Goal: Task Accomplishment & Management: Complete application form

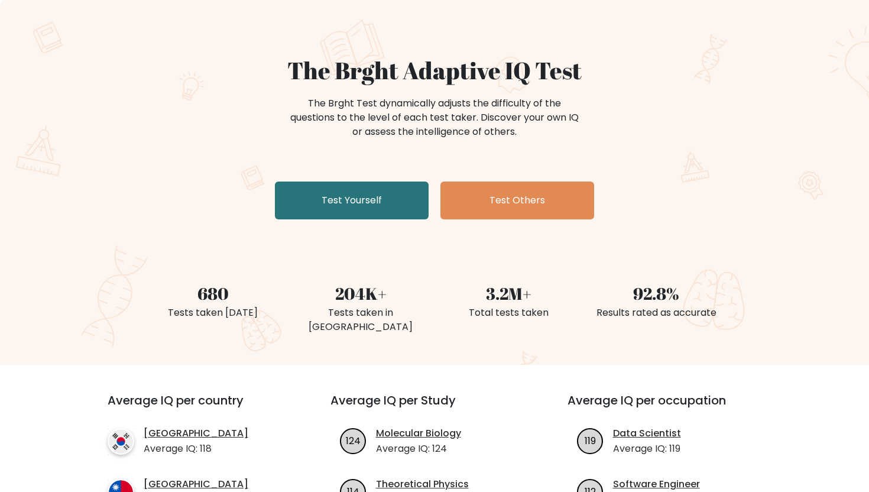
scroll to position [65, 0]
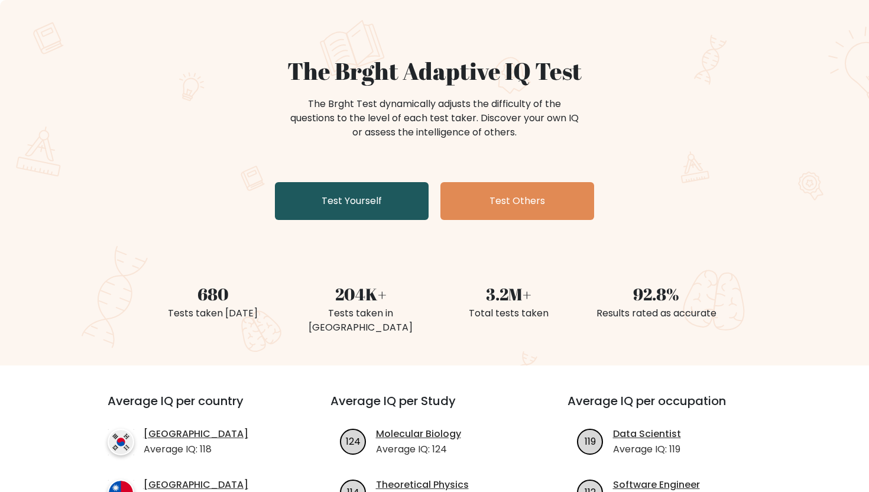
click at [385, 206] on link "Test Yourself" at bounding box center [352, 201] width 154 height 38
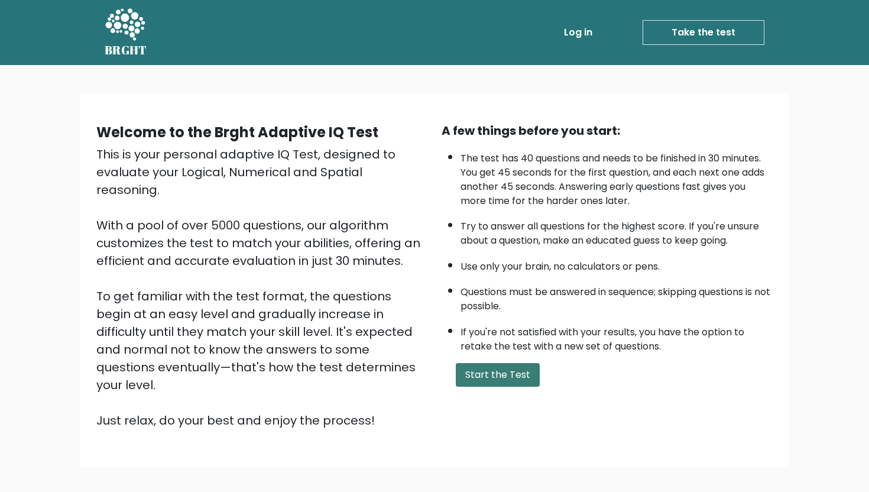
click at [492, 374] on button "Start the Test" at bounding box center [498, 375] width 84 height 24
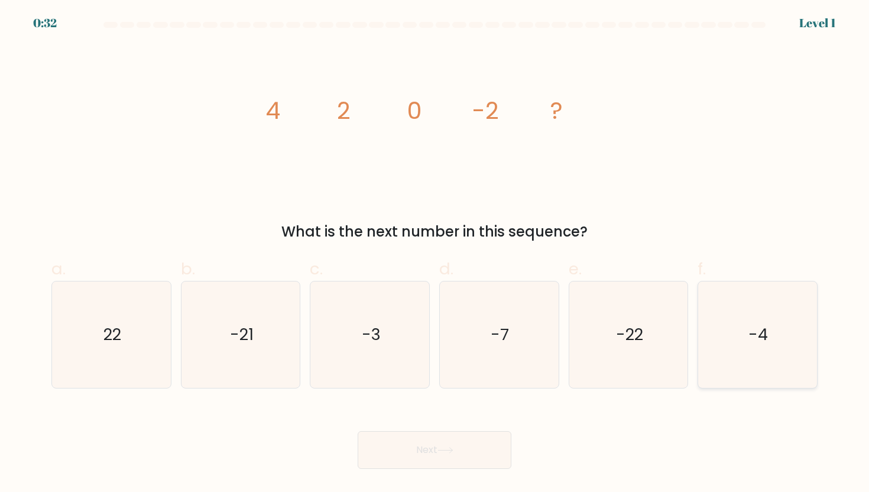
click at [765, 360] on icon "-4" at bounding box center [757, 334] width 106 height 106
click at [435, 254] on input "f. -4" at bounding box center [435, 250] width 1 height 8
radio input "true"
click at [468, 456] on button "Next" at bounding box center [435, 450] width 154 height 38
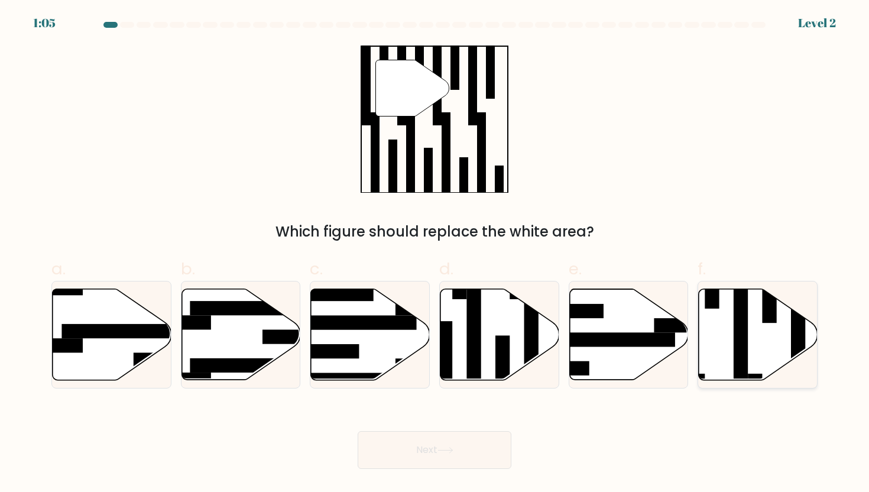
click at [769, 358] on icon at bounding box center [758, 334] width 119 height 91
click at [435, 254] on input "f." at bounding box center [435, 250] width 1 height 8
radio input "true"
click at [461, 474] on body "1:04 Level 2" at bounding box center [434, 246] width 869 height 492
click at [489, 443] on button "Next" at bounding box center [435, 450] width 154 height 38
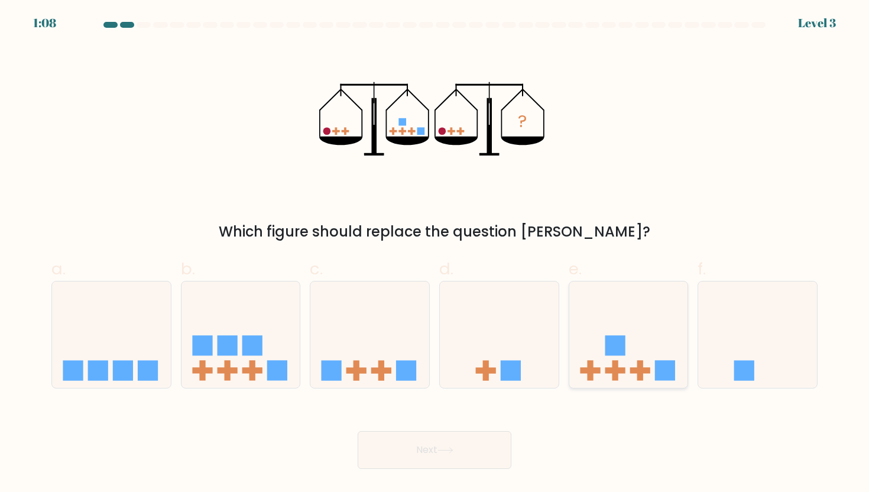
click at [640, 345] on icon at bounding box center [628, 335] width 119 height 98
click at [435, 254] on input "e." at bounding box center [435, 250] width 1 height 8
radio input "true"
click at [468, 450] on button "Next" at bounding box center [435, 450] width 154 height 38
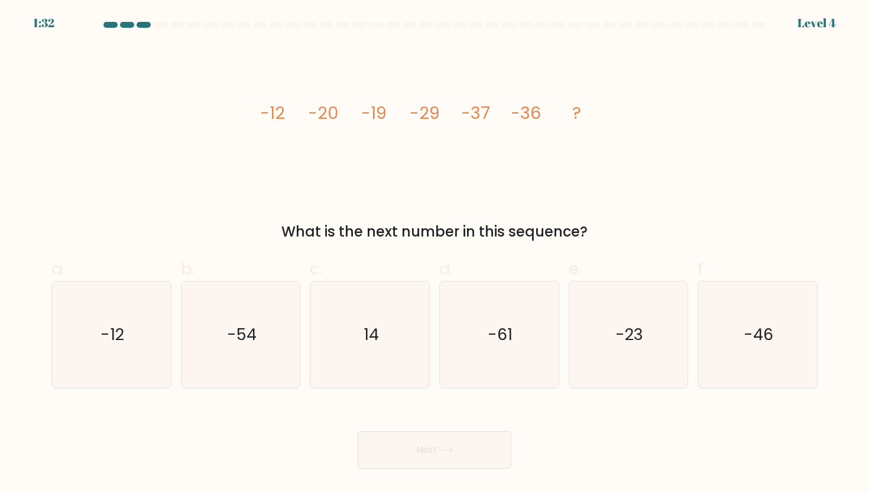
click at [268, 111] on tspan "-12" at bounding box center [272, 113] width 25 height 24
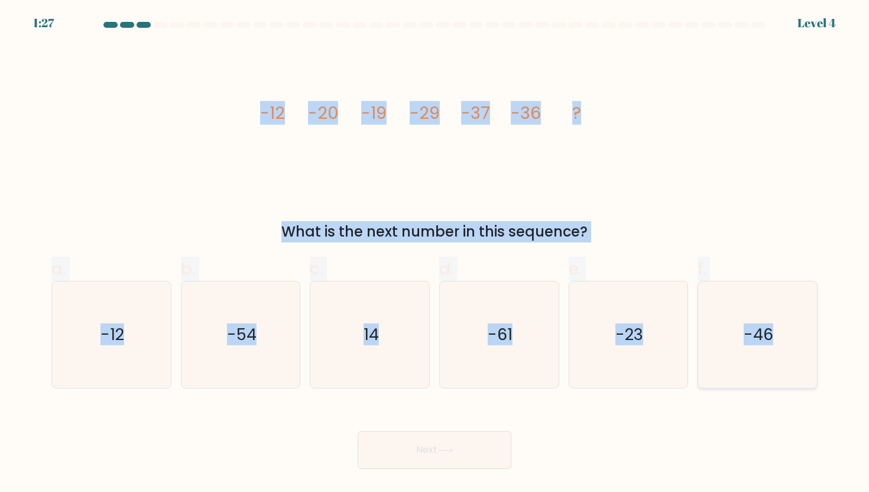
drag, startPoint x: 261, startPoint y: 111, endPoint x: 781, endPoint y: 337, distance: 566.9
click at [781, 337] on form at bounding box center [434, 245] width 869 height 447
copy form "-12 -20 -19 -29 -37 -36 ? What is the next number in this sequence? a. -12 b. -…"
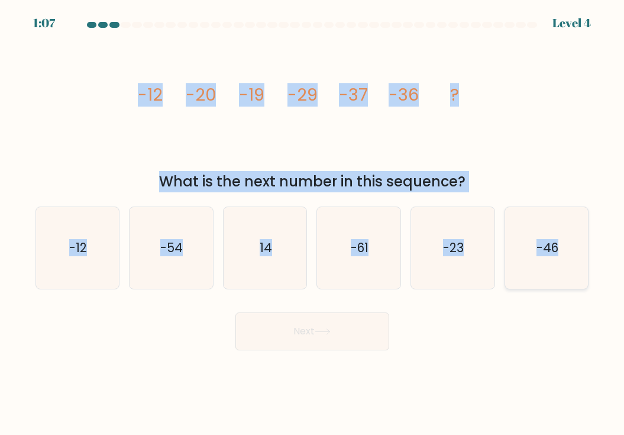
click at [546, 244] on text "-46" at bounding box center [547, 247] width 22 height 17
click at [313, 223] on input "f. -46" at bounding box center [312, 221] width 1 height 6
radio input "true"
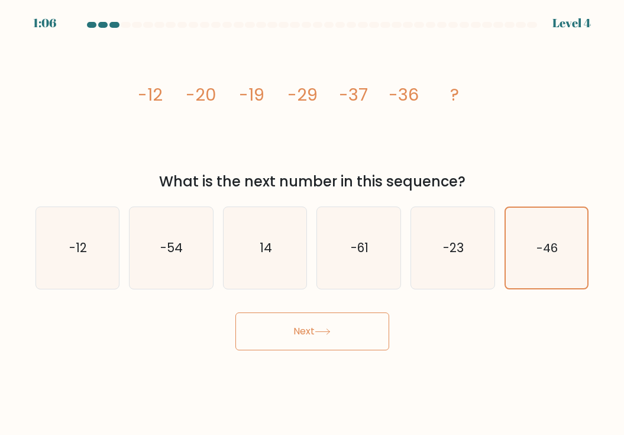
click at [363, 341] on button "Next" at bounding box center [312, 331] width 154 height 38
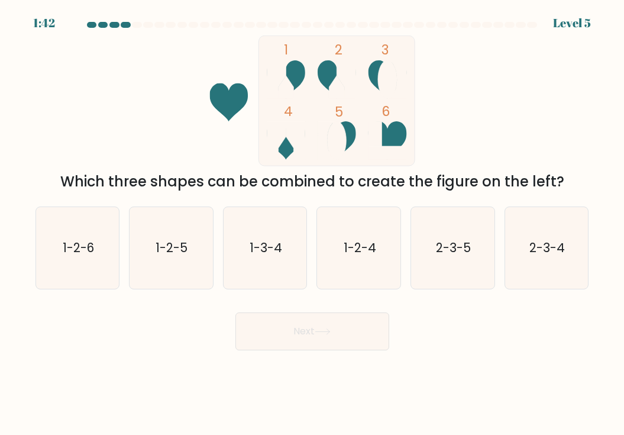
drag, startPoint x: 258, startPoint y: 40, endPoint x: 365, endPoint y: 136, distance: 144.4
click at [365, 136] on icon "1 2 3 4 5 6" at bounding box center [312, 100] width 318 height 131
click at [384, 241] on icon "1-2-4" at bounding box center [359, 248] width 82 height 82
click at [313, 223] on input "d. 1-2-4" at bounding box center [312, 221] width 1 height 6
radio input "true"
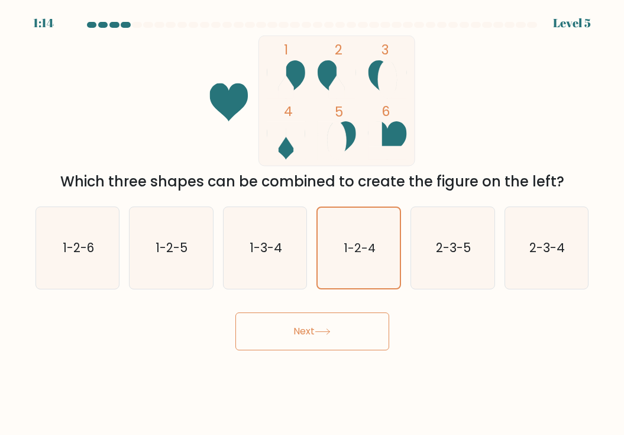
click at [364, 326] on button "Next" at bounding box center [312, 331] width 154 height 38
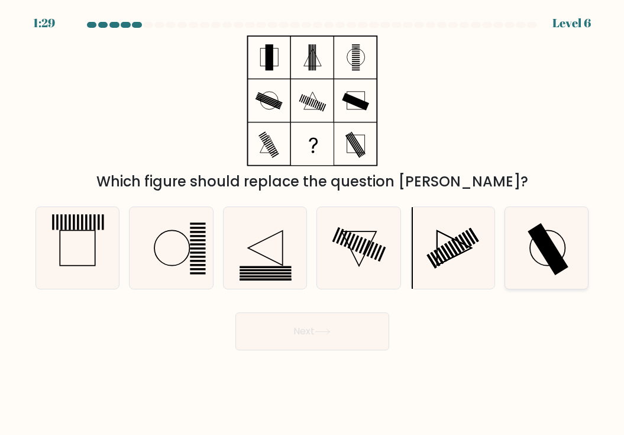
click at [549, 254] on rect at bounding box center [547, 249] width 41 height 52
click at [313, 223] on input "f." at bounding box center [312, 221] width 1 height 6
radio input "true"
click at [338, 333] on button "Next" at bounding box center [312, 331] width 154 height 38
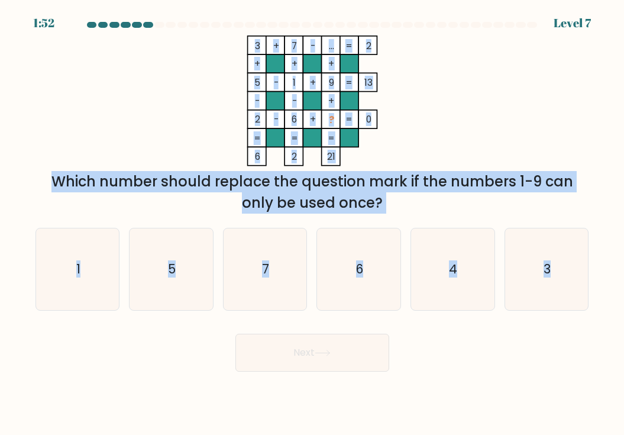
drag, startPoint x: 245, startPoint y: 40, endPoint x: 442, endPoint y: 319, distance: 341.5
click at [442, 319] on form at bounding box center [312, 196] width 624 height 349
copy form "3 + 7 - ... 2 + + + 5 - 1 + 9 13 - - + 2 - 6 + ? = 0 = = = = 6 2 21 = Which num…"
click at [488, 196] on div "Which number should replace the question mark if the numbers 1-9 can only be us…" at bounding box center [312, 192] width 539 height 43
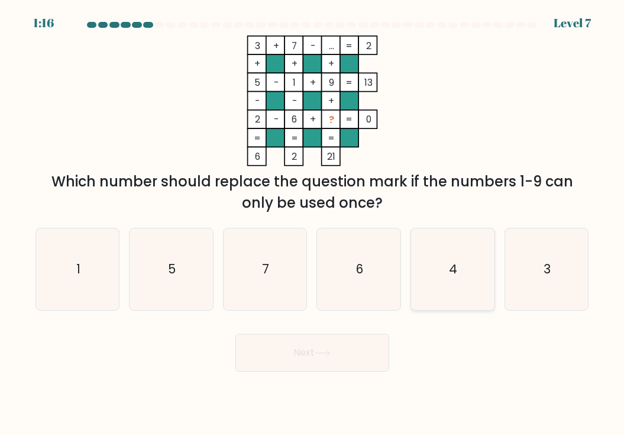
click at [445, 291] on icon "4" at bounding box center [452, 269] width 82 height 82
click at [313, 223] on input "e. 4" at bounding box center [312, 221] width 1 height 6
radio input "true"
click at [343, 348] on button "Next" at bounding box center [312, 352] width 154 height 38
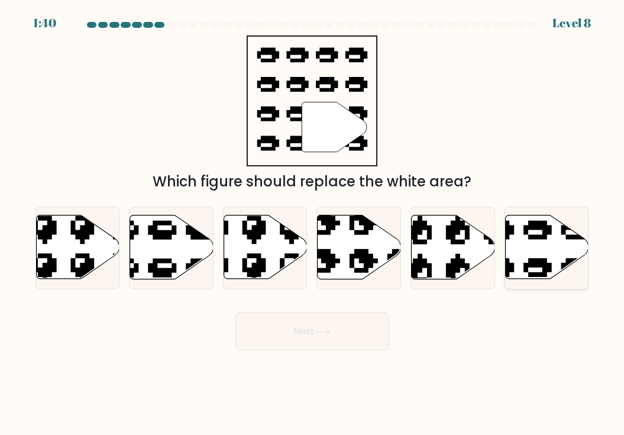
click at [540, 245] on icon at bounding box center [546, 247] width 83 height 64
click at [313, 223] on input "f." at bounding box center [312, 221] width 1 height 6
radio input "true"
click at [307, 330] on button "Next" at bounding box center [312, 331] width 154 height 38
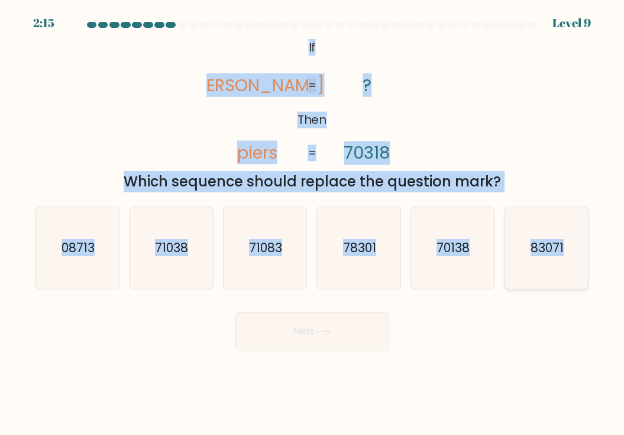
drag, startPoint x: 309, startPoint y: 44, endPoint x: 573, endPoint y: 271, distance: 347.6
click at [573, 271] on form "If ?" at bounding box center [312, 186] width 624 height 328
copy form "If Then pries piers ? 70318 = = Which sequence should replace the question mark…"
click at [258, 281] on icon "71083" at bounding box center [265, 248] width 82 height 82
click at [312, 223] on input "c. 71083" at bounding box center [312, 221] width 1 height 6
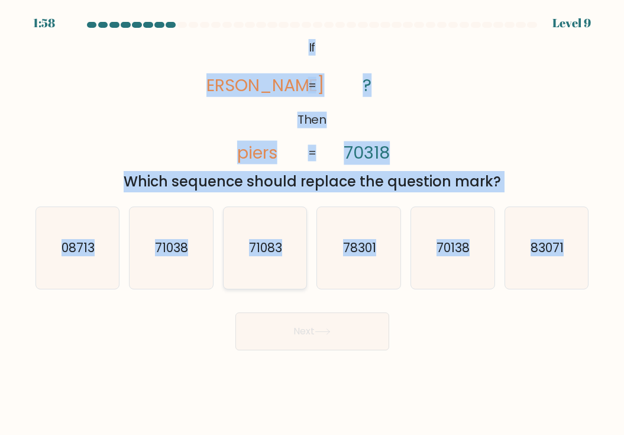
radio input "true"
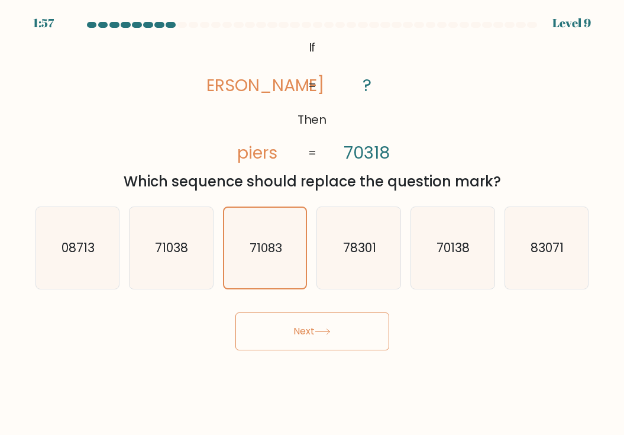
click at [316, 329] on button "Next" at bounding box center [312, 331] width 154 height 38
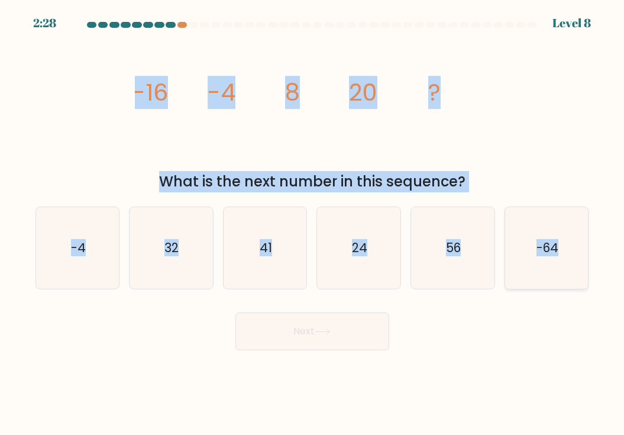
drag, startPoint x: 137, startPoint y: 89, endPoint x: 562, endPoint y: 281, distance: 467.3
click at [562, 281] on form at bounding box center [312, 186] width 624 height 328
copy form "-16 -4 8 20 ? What is the next number in this sequence? a. -4 b. 32 c. 41 d. 24…"
click at [174, 238] on icon "32" at bounding box center [171, 248] width 82 height 82
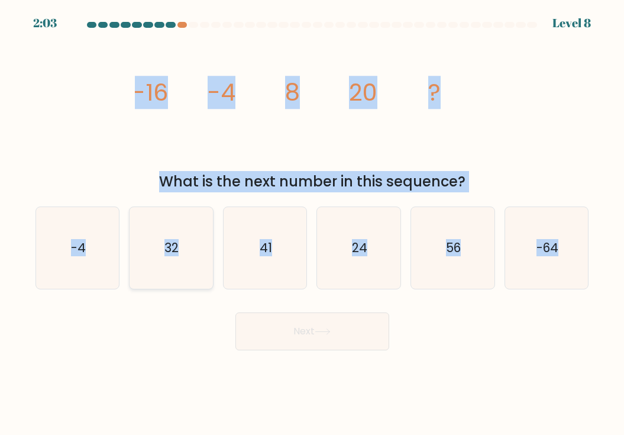
click at [312, 223] on input "b. 32" at bounding box center [312, 221] width 1 height 6
radio input "true"
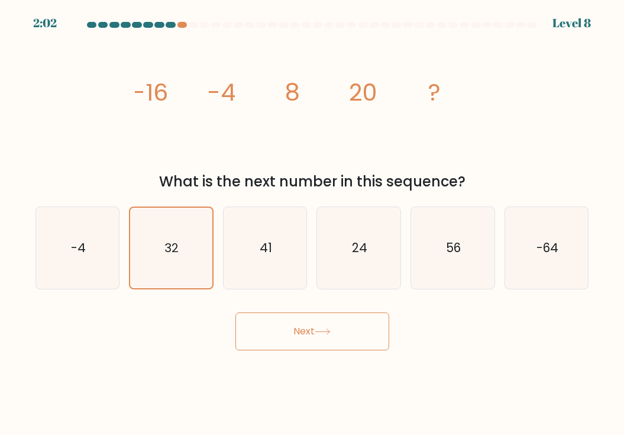
click at [345, 338] on button "Next" at bounding box center [312, 331] width 154 height 38
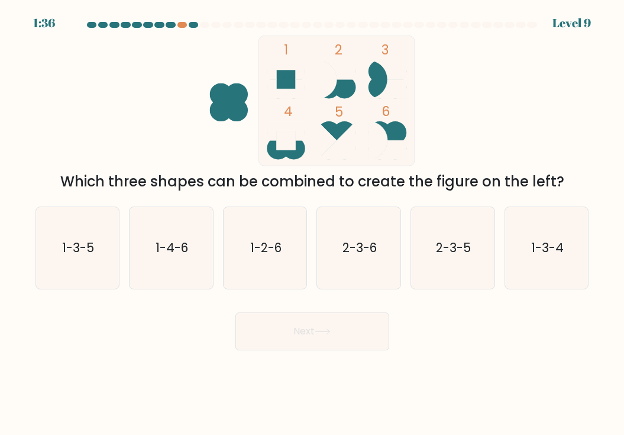
click at [340, 128] on ellipse at bounding box center [344, 132] width 22 height 22
click at [357, 263] on icon "2-3-6" at bounding box center [359, 248] width 82 height 82
click at [313, 223] on input "d. 2-3-6" at bounding box center [312, 221] width 1 height 6
radio input "true"
click at [330, 332] on icon at bounding box center [323, 331] width 16 height 7
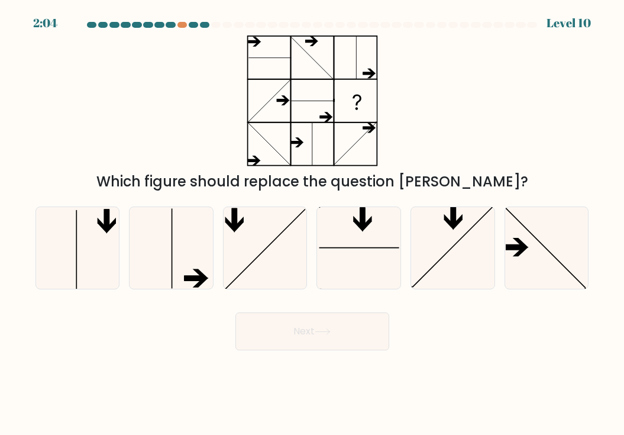
drag, startPoint x: 245, startPoint y: 40, endPoint x: 333, endPoint y: 138, distance: 131.9
click at [333, 134] on icon at bounding box center [312, 100] width 148 height 131
click at [172, 251] on line at bounding box center [172, 248] width 0 height 80
click at [312, 223] on input "b." at bounding box center [312, 221] width 1 height 6
radio input "true"
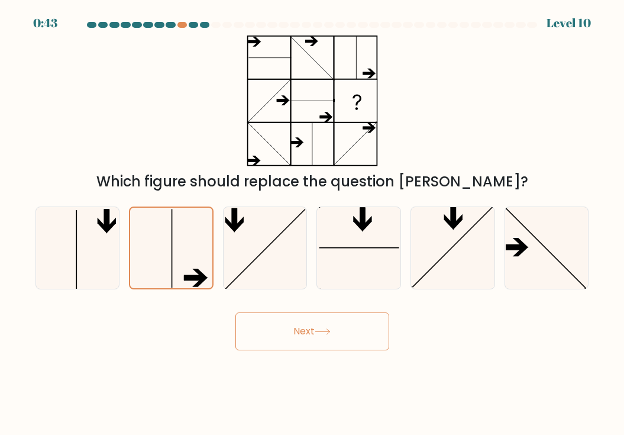
click at [329, 335] on button "Next" at bounding box center [312, 331] width 154 height 38
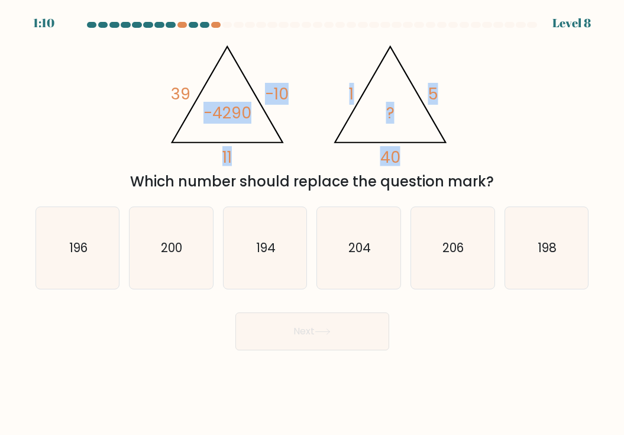
drag, startPoint x: 212, startPoint y: 52, endPoint x: 343, endPoint y: 169, distance: 175.9
click at [343, 169] on div "@import url('https://fonts.googleapis.com/css?family=Abril+Fatface:400,100,100i…" at bounding box center [312, 113] width 568 height 157
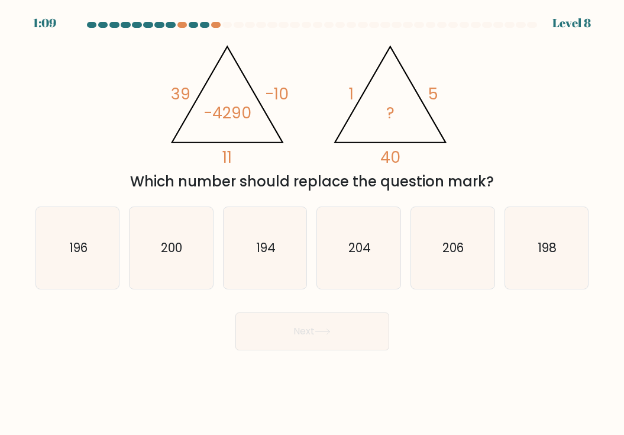
click at [155, 69] on div "@import url('https://fonts.googleapis.com/css?family=Abril+Fatface:400,100,100i…" at bounding box center [312, 113] width 568 height 157
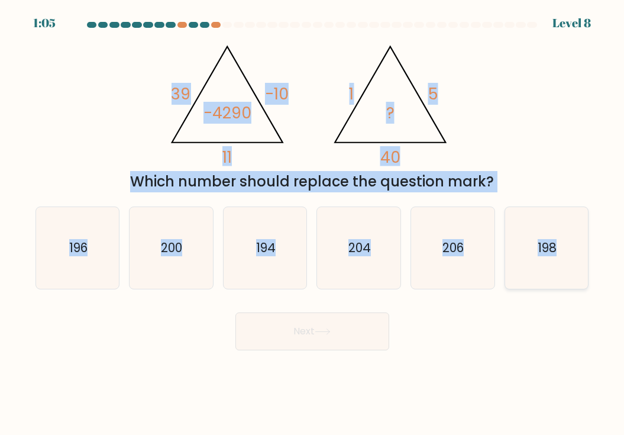
drag, startPoint x: 135, startPoint y: 57, endPoint x: 571, endPoint y: 247, distance: 475.8
click at [571, 247] on form at bounding box center [312, 186] width 624 height 328
copy form "39 -10 11 -4290 @import url('https://fonts.googleapis.com/css?family=Abril+Fatf…"
click at [160, 383] on body "0:40 Level 8" at bounding box center [312, 217] width 624 height 435
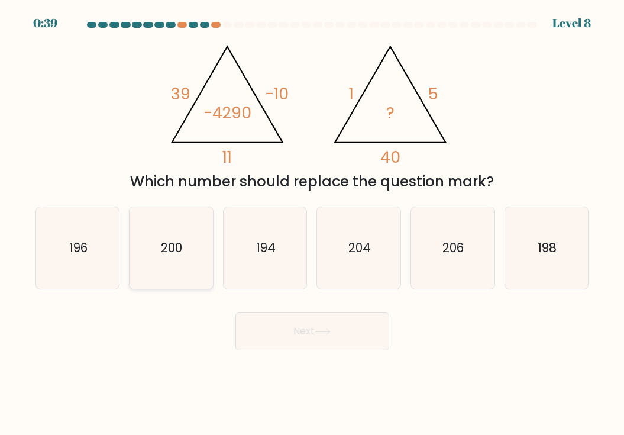
click at [176, 255] on text "200" at bounding box center [171, 247] width 21 height 17
click at [312, 223] on input "b. 200" at bounding box center [312, 221] width 1 height 6
radio input "true"
click at [344, 323] on button "Next" at bounding box center [312, 331] width 154 height 38
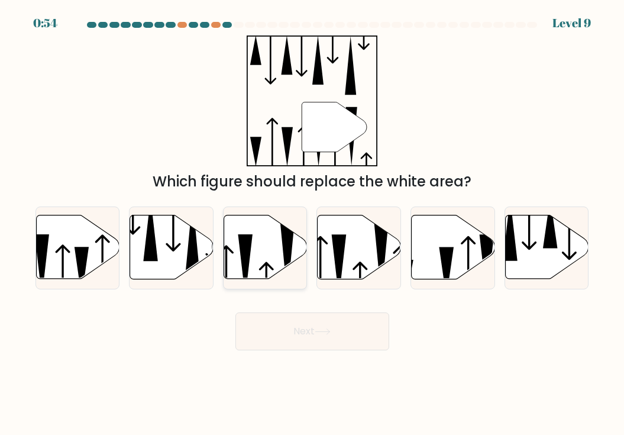
click at [262, 256] on icon at bounding box center [264, 247] width 83 height 64
click at [312, 223] on input "c." at bounding box center [312, 221] width 1 height 6
radio input "true"
click at [304, 325] on button "Next" at bounding box center [312, 331] width 154 height 38
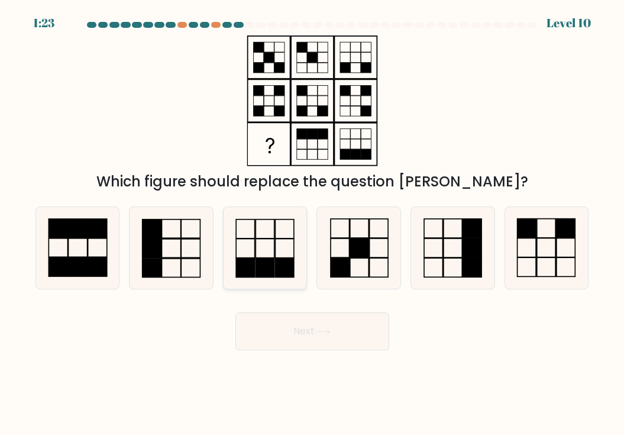
click at [278, 267] on rect at bounding box center [285, 267] width 18 height 19
click at [312, 223] on input "c." at bounding box center [312, 221] width 1 height 6
radio input "true"
click at [179, 269] on icon at bounding box center [171, 248] width 82 height 82
click at [312, 223] on input "b." at bounding box center [312, 221] width 1 height 6
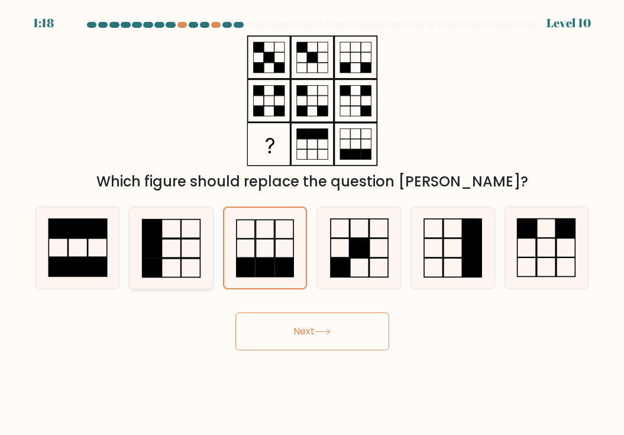
radio input "true"
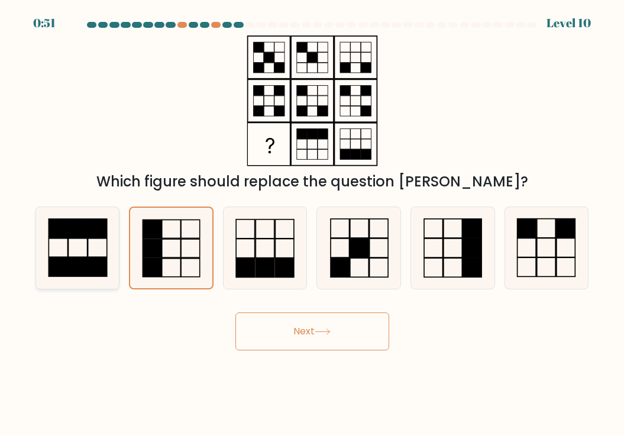
click at [92, 236] on rect at bounding box center [96, 227] width 19 height 18
click at [312, 223] on input "a." at bounding box center [312, 221] width 1 height 6
radio input "true"
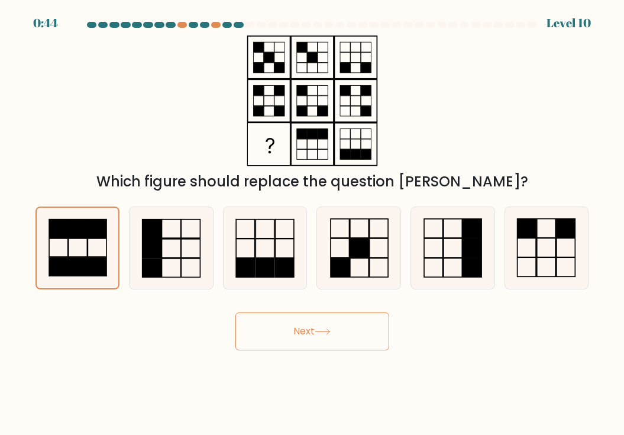
click at [330, 329] on icon at bounding box center [323, 331] width 16 height 7
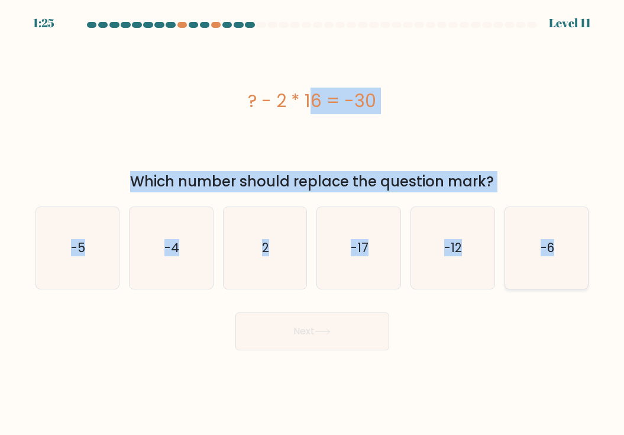
drag, startPoint x: 248, startPoint y: 93, endPoint x: 550, endPoint y: 281, distance: 356.1
click at [553, 281] on form "a. 2" at bounding box center [312, 186] width 624 height 328
copy form "? - 2 * 16 = -30 Which number should replace the question mark? a. -5 b. -4 c. …"
click at [103, 125] on div "? - 2 * 16 = -30" at bounding box center [311, 100] width 553 height 131
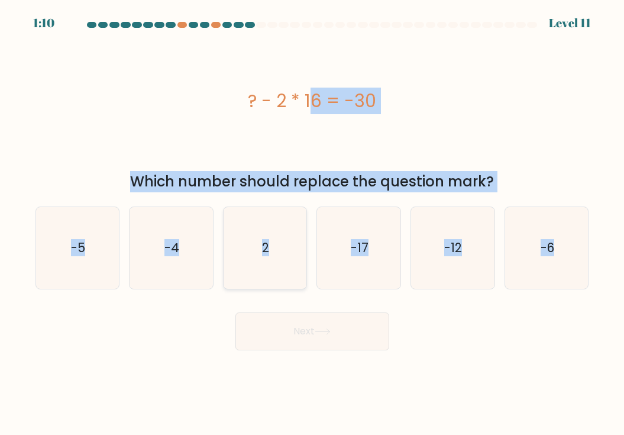
click at [281, 257] on icon "2" at bounding box center [265, 248] width 82 height 82
click at [312, 223] on input "c. 2" at bounding box center [312, 221] width 1 height 6
radio input "true"
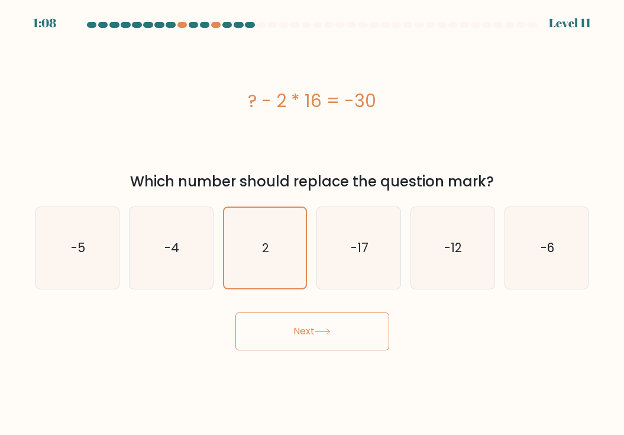
click at [337, 337] on button "Next" at bounding box center [312, 331] width 154 height 38
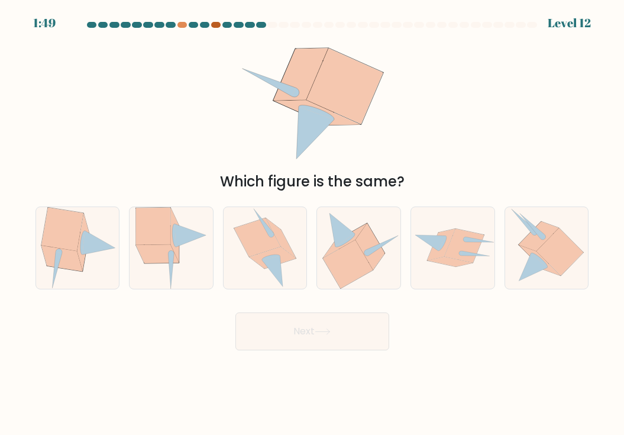
click at [215, 24] on div at bounding box center [216, 25] width 10 height 6
click at [101, 238] on icon at bounding box center [77, 248] width 79 height 82
click at [312, 223] on input "a." at bounding box center [312, 221] width 1 height 6
radio input "true"
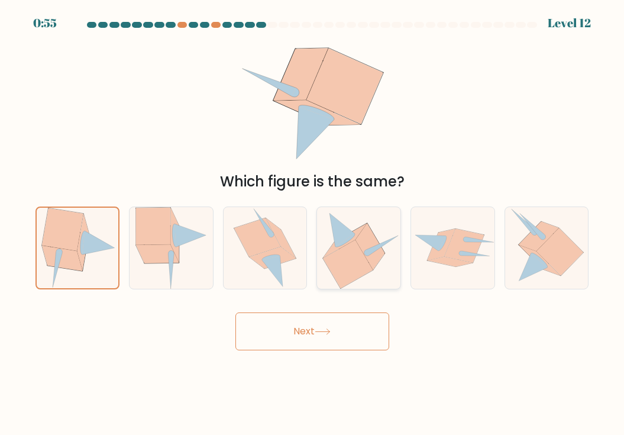
click at [372, 239] on icon at bounding box center [369, 246] width 29 height 47
click at [313, 223] on input "d." at bounding box center [312, 221] width 1 height 6
radio input "true"
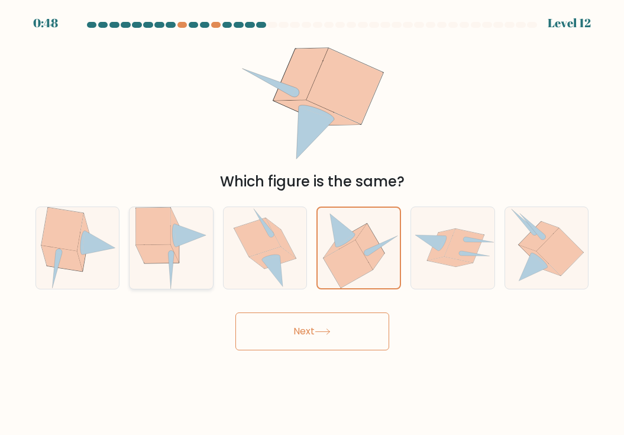
click at [197, 260] on icon at bounding box center [171, 248] width 72 height 82
click at [312, 223] on input "b." at bounding box center [312, 221] width 1 height 6
radio input "true"
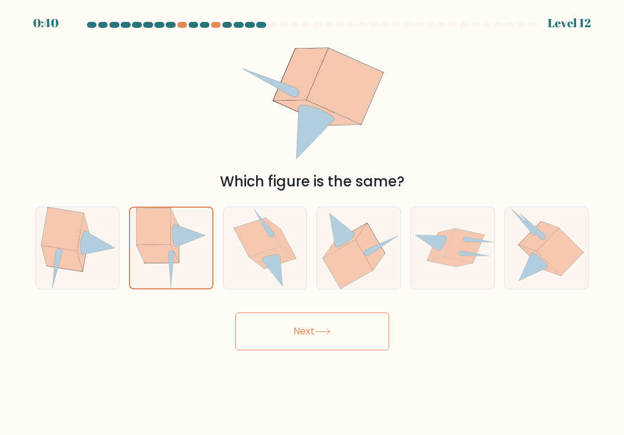
click at [285, 335] on button "Next" at bounding box center [312, 331] width 154 height 38
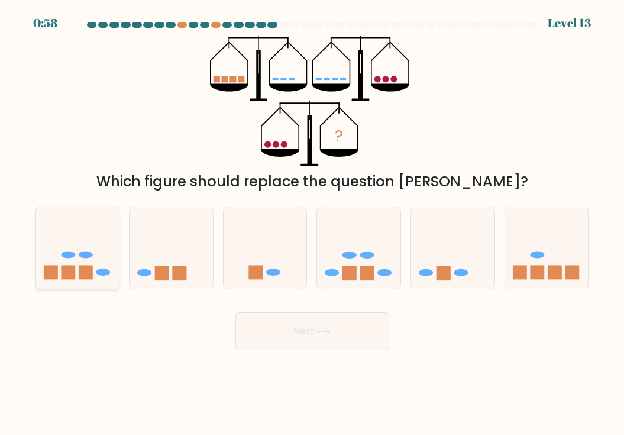
click at [101, 261] on icon at bounding box center [77, 247] width 83 height 69
click at [312, 223] on input "a." at bounding box center [312, 221] width 1 height 6
radio input "true"
click at [368, 332] on button "Next" at bounding box center [312, 331] width 154 height 38
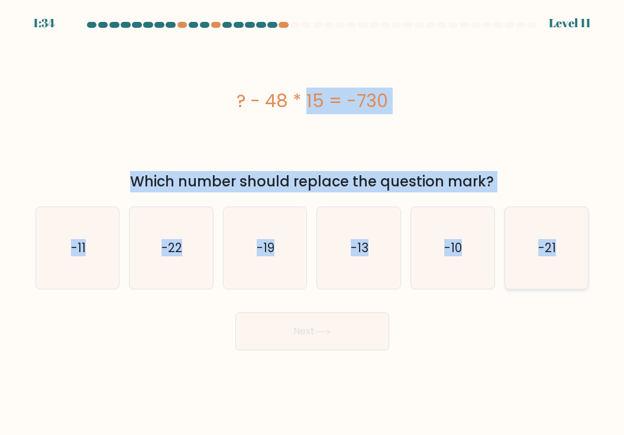
drag, startPoint x: 239, startPoint y: 100, endPoint x: 586, endPoint y: 284, distance: 393.0
click at [586, 284] on form "a." at bounding box center [312, 186] width 624 height 328
copy form "? - 48 * 15 = -730 Which number should replace the question mark? a. -11 b. -22…"
click at [199, 374] on body "1:23 Level 11" at bounding box center [312, 217] width 624 height 435
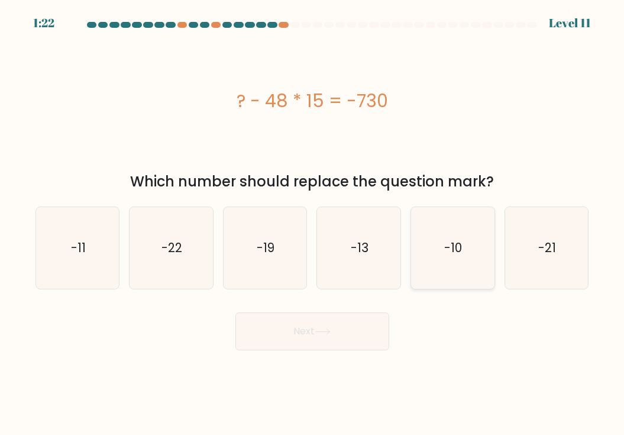
click at [453, 241] on text "-10" at bounding box center [454, 247] width 18 height 17
click at [313, 223] on input "e. -10" at bounding box center [312, 221] width 1 height 6
radio input "true"
click at [317, 336] on button "Next" at bounding box center [312, 331] width 154 height 38
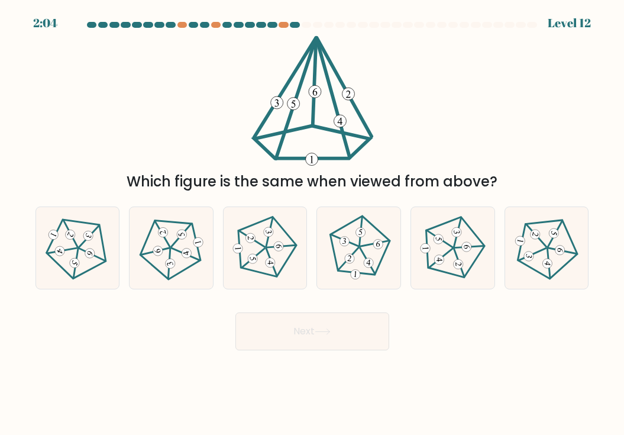
drag, startPoint x: 309, startPoint y: 37, endPoint x: 347, endPoint y: 129, distance: 100.2
click at [350, 129] on icon at bounding box center [312, 100] width 129 height 131
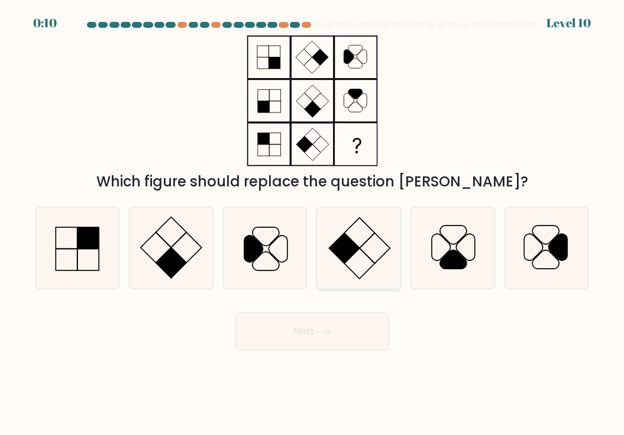
click at [362, 242] on icon at bounding box center [359, 248] width 82 height 82
click at [313, 223] on input "d." at bounding box center [312, 221] width 1 height 6
radio input "true"
click at [461, 248] on icon at bounding box center [452, 248] width 82 height 82
click at [313, 223] on input "e." at bounding box center [312, 221] width 1 height 6
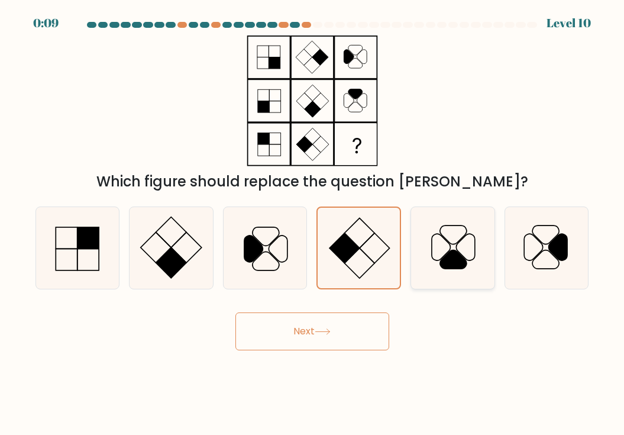
radio input "true"
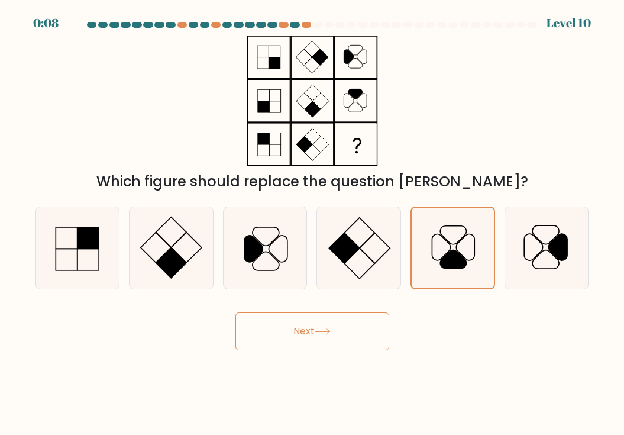
click at [338, 335] on button "Next" at bounding box center [312, 331] width 154 height 38
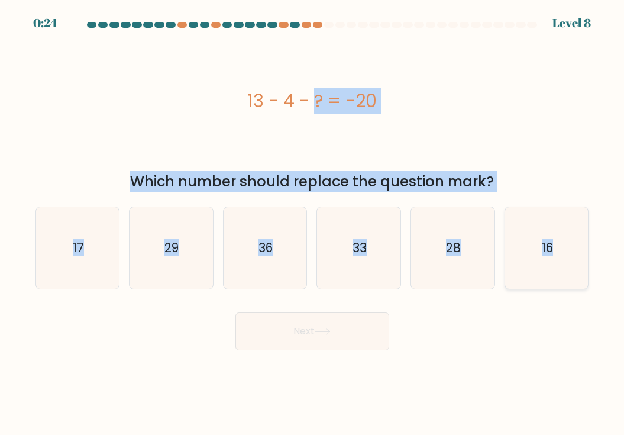
drag, startPoint x: 249, startPoint y: 103, endPoint x: 560, endPoint y: 261, distance: 348.5
click at [560, 261] on form "a." at bounding box center [312, 186] width 624 height 328
copy form "13 - 4 - ? = -20 Which number should replace the question mark? a. 17 b. 29 c. …"
click at [101, 142] on div "13 - 4 - ? = -20" at bounding box center [311, 100] width 553 height 131
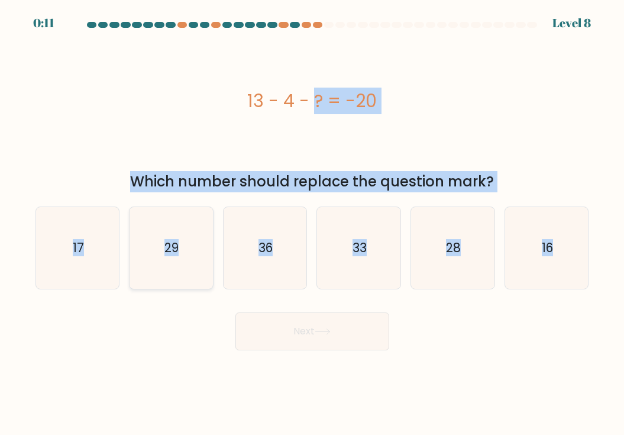
click at [163, 232] on icon "29" at bounding box center [171, 248] width 82 height 82
click at [312, 223] on input "b. 29" at bounding box center [312, 221] width 1 height 6
radio input "true"
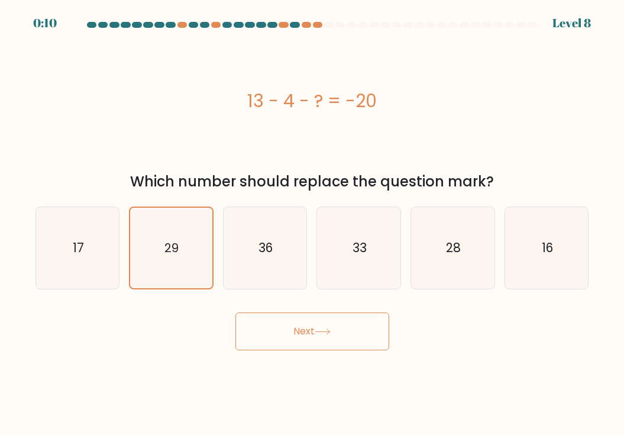
click at [336, 333] on button "Next" at bounding box center [312, 331] width 154 height 38
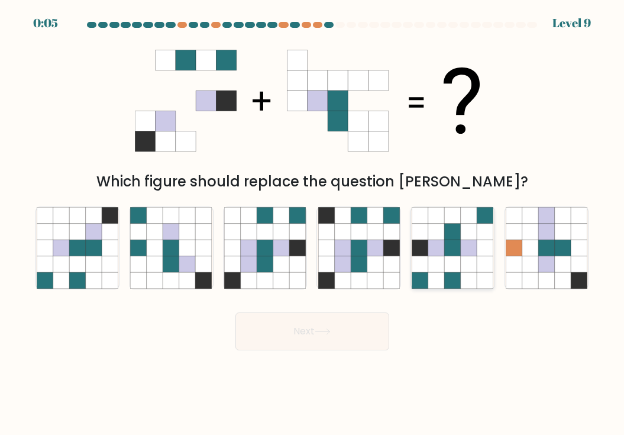
click at [454, 260] on icon at bounding box center [453, 263] width 16 height 16
click at [313, 223] on input "e." at bounding box center [312, 221] width 1 height 6
radio input "true"
click at [341, 325] on button "Next" at bounding box center [312, 331] width 154 height 38
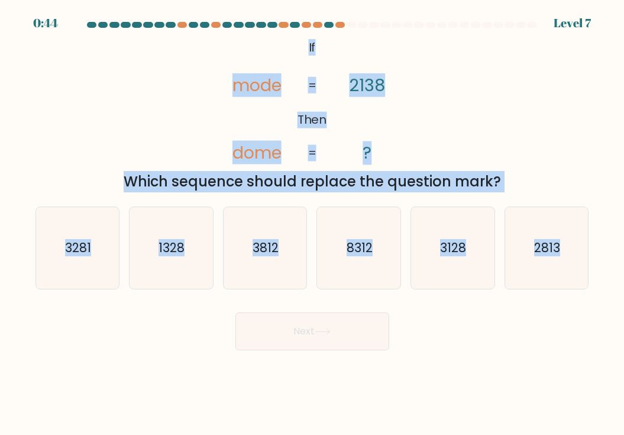
drag, startPoint x: 308, startPoint y: 46, endPoint x: 565, endPoint y: 294, distance: 357.1
click at [565, 294] on form "If ?" at bounding box center [312, 186] width 624 height 328
copy form "If Then mode dome 2138 ? = = Which sequence should replace the question mark? a…"
click at [91, 86] on div "@import url('https://fonts.googleapis.com/css?family=Abril+Fatface:400,100,100i…" at bounding box center [312, 113] width 568 height 157
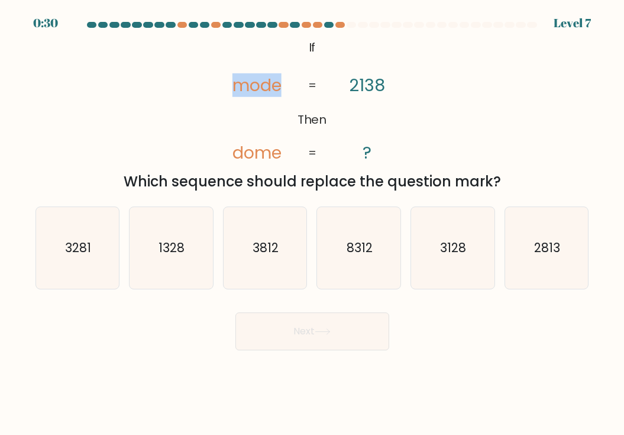
click at [91, 86] on div "@import url('https://fonts.googleapis.com/css?family=Abril+Fatface:400,100,100i…" at bounding box center [312, 113] width 568 height 157
click at [466, 251] on icon "3128" at bounding box center [452, 248] width 82 height 82
click at [313, 223] on input "e. 3128" at bounding box center [312, 221] width 1 height 6
radio input "true"
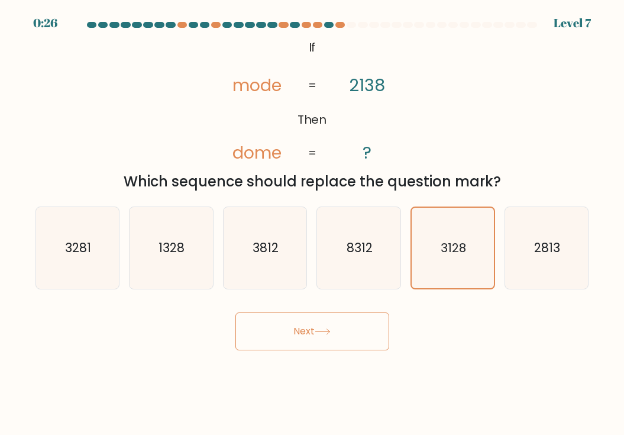
click at [316, 336] on button "Next" at bounding box center [312, 331] width 154 height 38
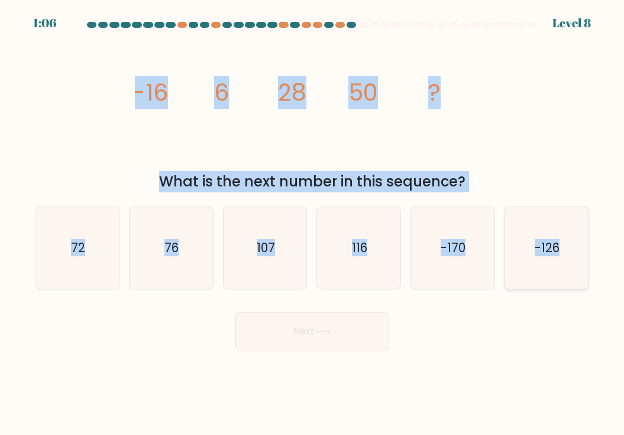
drag, startPoint x: 134, startPoint y: 90, endPoint x: 571, endPoint y: 274, distance: 473.7
click at [571, 274] on form at bounding box center [312, 186] width 624 height 328
copy form "-16 6 28 50 ? What is the next number in this sequence? a. 72 b. 76 c. 107 d. 1…"
click at [95, 154] on div "image/svg+xml -16 6 28 50 ? What is the next number in this sequence?" at bounding box center [312, 113] width 568 height 157
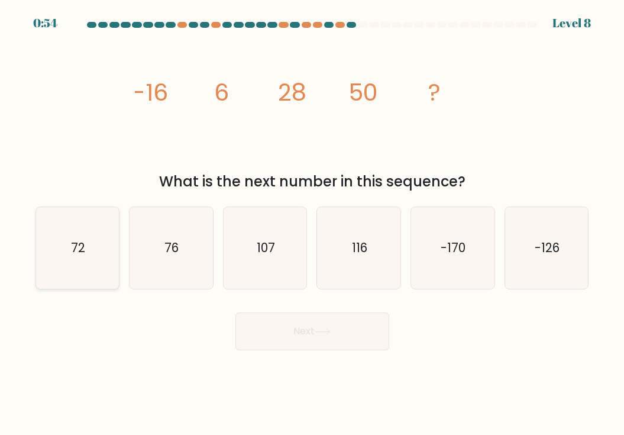
click at [72, 225] on icon "72" at bounding box center [78, 248] width 82 height 82
click at [312, 223] on input "a. 72" at bounding box center [312, 221] width 1 height 6
radio input "true"
click at [302, 325] on button "Next" at bounding box center [312, 331] width 154 height 38
click at [316, 325] on button "Next" at bounding box center [312, 331] width 154 height 38
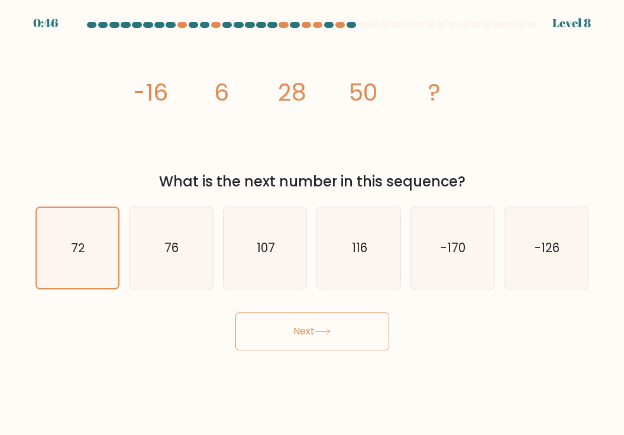
click at [317, 329] on button "Next" at bounding box center [312, 331] width 154 height 38
click at [162, 234] on icon "76" at bounding box center [171, 248] width 82 height 82
click at [312, 223] on input "b. 76" at bounding box center [312, 221] width 1 height 6
radio input "true"
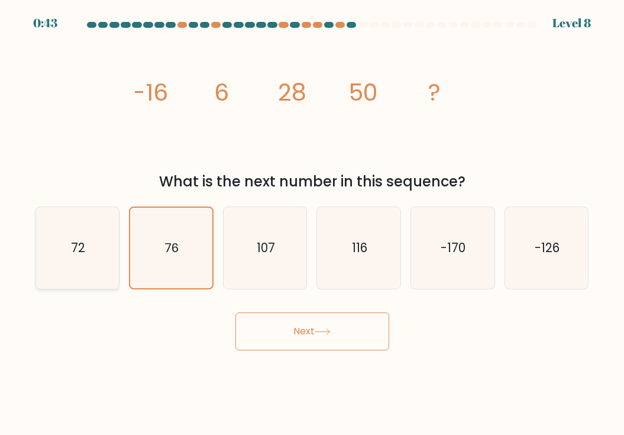
click at [93, 236] on icon "72" at bounding box center [78, 248] width 82 height 82
click at [312, 223] on input "a. 72" at bounding box center [312, 221] width 1 height 6
radio input "true"
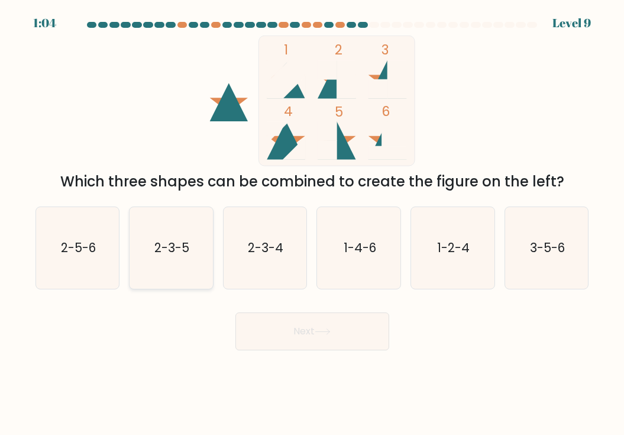
click at [163, 249] on text "2-3-5" at bounding box center [171, 247] width 35 height 17
click at [312, 223] on input "b. 2-3-5" at bounding box center [312, 221] width 1 height 6
radio input "true"
click at [310, 334] on button "Next" at bounding box center [312, 331] width 154 height 38
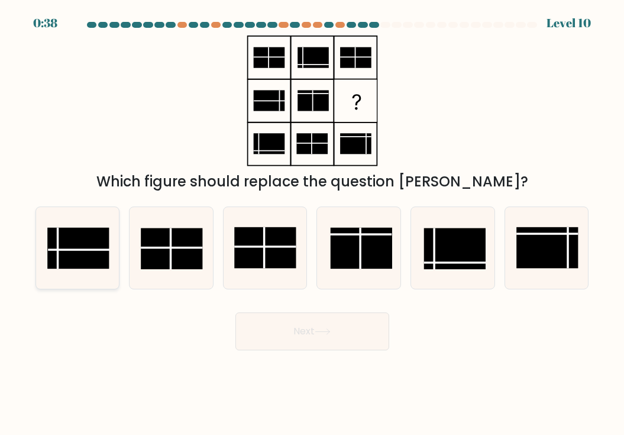
click at [69, 247] on rect at bounding box center [77, 247] width 61 height 41
click at [312, 223] on input "a." at bounding box center [312, 221] width 1 height 6
radio input "true"
click at [326, 322] on button "Next" at bounding box center [312, 331] width 154 height 38
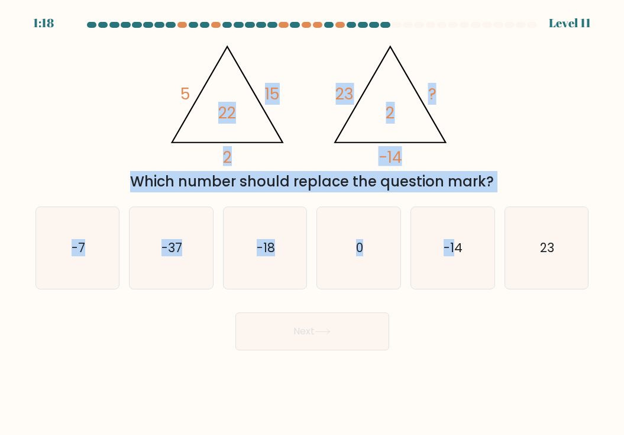
drag, startPoint x: 223, startPoint y: 47, endPoint x: 456, endPoint y: 191, distance: 273.5
click at [456, 192] on form at bounding box center [312, 186] width 624 height 328
click at [122, 19] on div "1:17 Level 11" at bounding box center [312, 16] width 624 height 32
drag, startPoint x: 161, startPoint y: 65, endPoint x: 568, endPoint y: 310, distance: 475.0
click at [568, 310] on form at bounding box center [312, 186] width 624 height 328
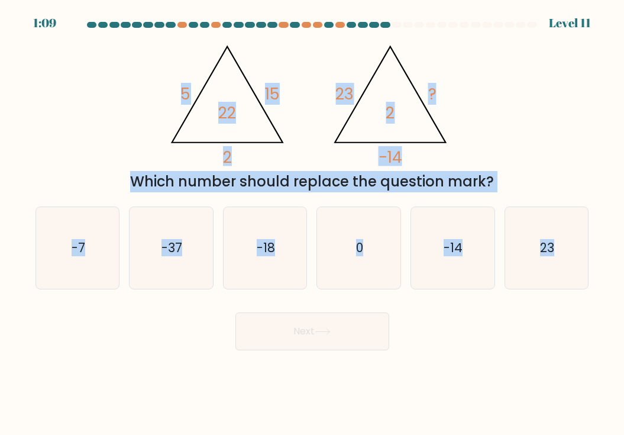
copy form "5 15 2 22 @import url('https://fonts.googleapis.com/css?family=Abril+Fatface:40…"
click at [141, 365] on body "0:34 Level 11" at bounding box center [312, 217] width 624 height 435
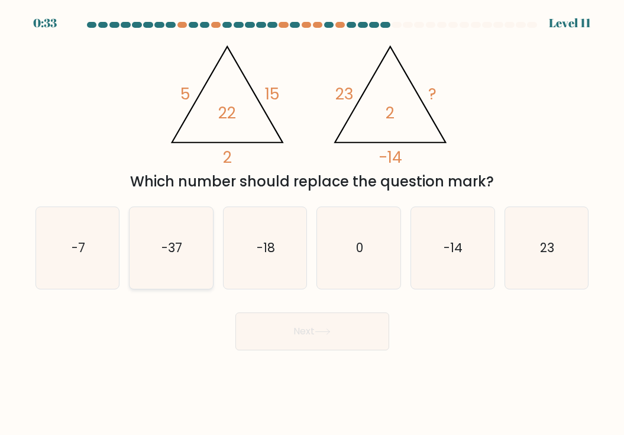
click at [174, 217] on icon "-37" at bounding box center [171, 248] width 82 height 82
click at [312, 218] on input "b. -37" at bounding box center [312, 221] width 1 height 6
radio input "true"
click at [340, 339] on button "Next" at bounding box center [312, 331] width 154 height 38
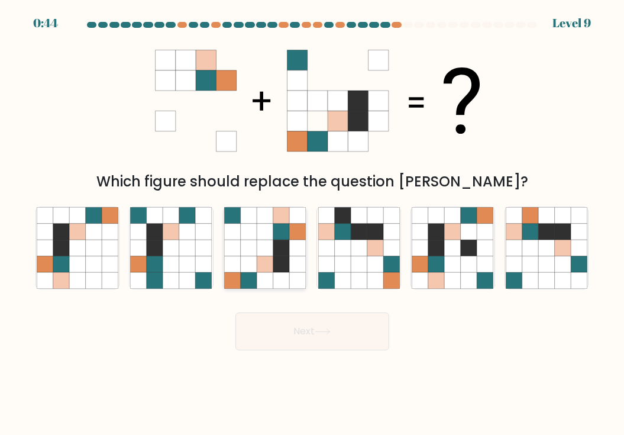
click at [276, 234] on icon at bounding box center [281, 231] width 16 height 16
click at [312, 223] on input "c." at bounding box center [312, 221] width 1 height 6
radio input "true"
click at [349, 339] on button "Next" at bounding box center [312, 331] width 154 height 38
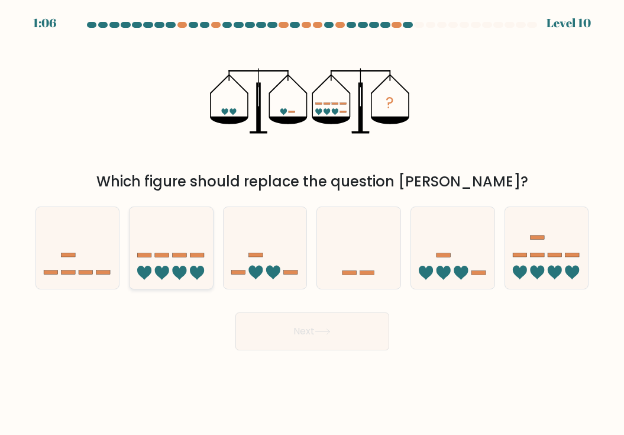
click at [157, 263] on icon at bounding box center [170, 247] width 83 height 69
click at [312, 223] on input "b." at bounding box center [312, 221] width 1 height 6
radio input "true"
click at [352, 328] on button "Next" at bounding box center [312, 331] width 154 height 38
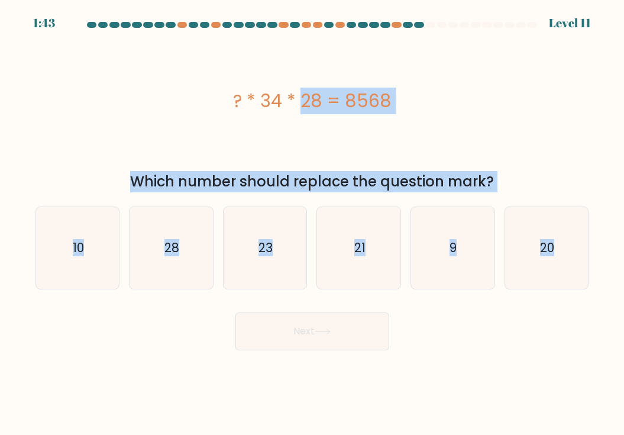
drag, startPoint x: 235, startPoint y: 95, endPoint x: 586, endPoint y: 289, distance: 400.4
click at [586, 289] on form "a. 9" at bounding box center [312, 186] width 624 height 328
copy form "? * 34 * 28 = 8568 Which number should replace the question mark? a. 10 b. 28 c…"
click at [144, 122] on div "? * 34 * 28 = 8568" at bounding box center [311, 100] width 553 height 131
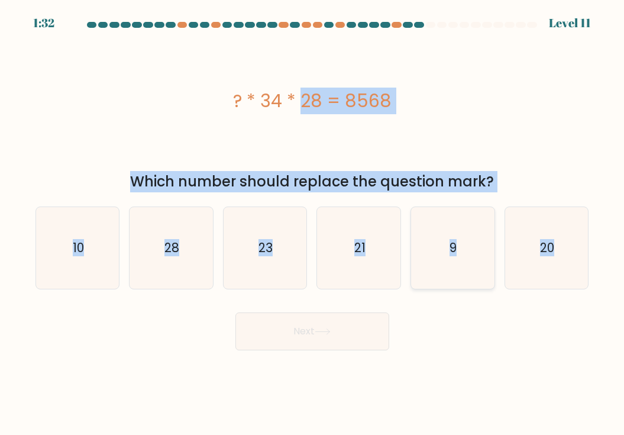
click at [448, 273] on icon "9" at bounding box center [452, 248] width 82 height 82
click at [313, 223] on input "e. 9" at bounding box center [312, 221] width 1 height 6
radio input "true"
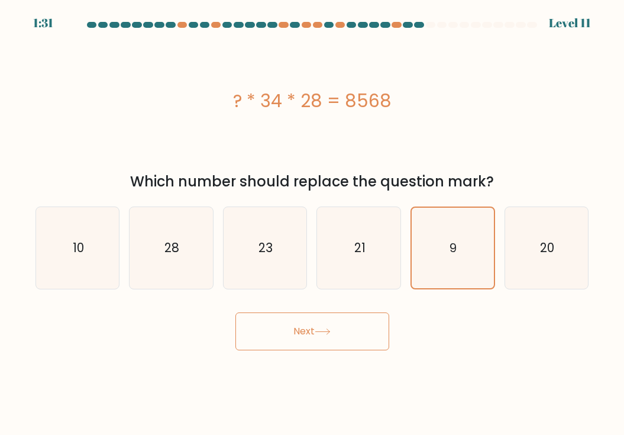
click at [329, 336] on button "Next" at bounding box center [312, 331] width 154 height 38
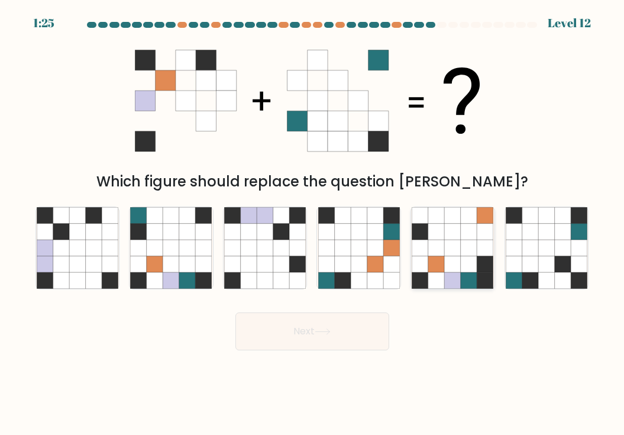
click at [466, 257] on icon at bounding box center [469, 263] width 16 height 16
click at [313, 223] on input "e." at bounding box center [312, 221] width 1 height 6
radio input "true"
click at [179, 255] on icon at bounding box center [171, 247] width 16 height 16
click at [312, 223] on input "b." at bounding box center [312, 221] width 1 height 6
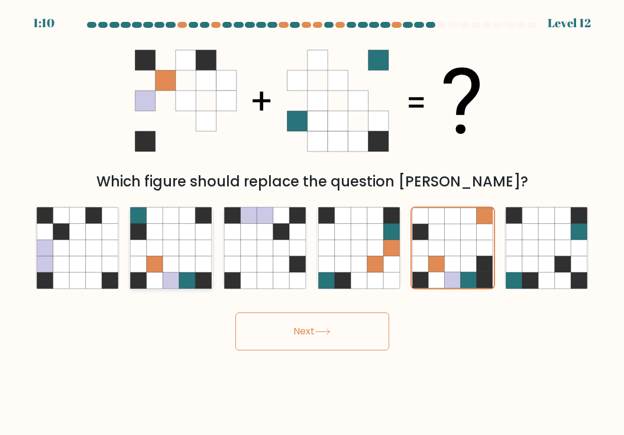
radio input "true"
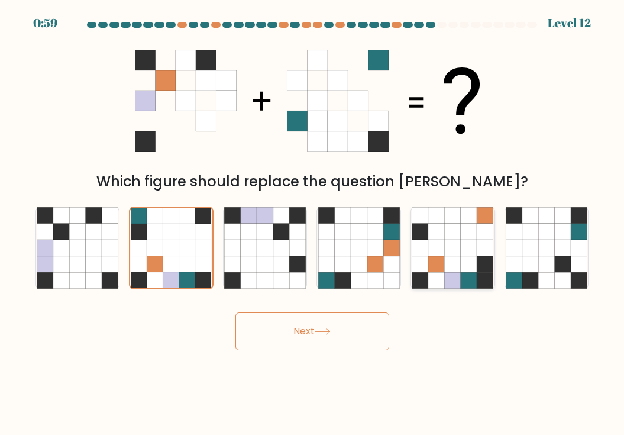
click at [446, 264] on icon at bounding box center [453, 263] width 16 height 16
click at [313, 223] on input "e." at bounding box center [312, 221] width 1 height 6
radio input "true"
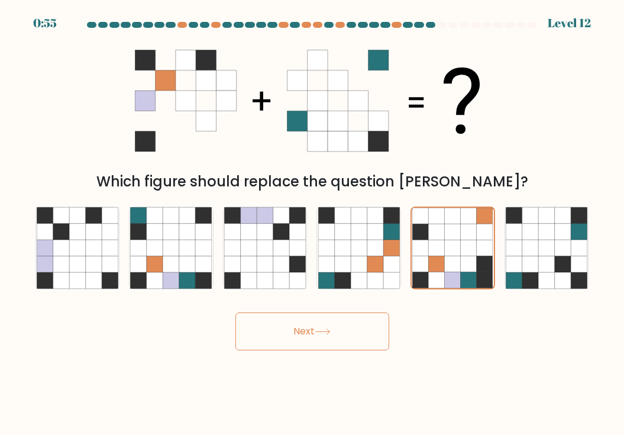
click at [321, 339] on button "Next" at bounding box center [312, 331] width 154 height 38
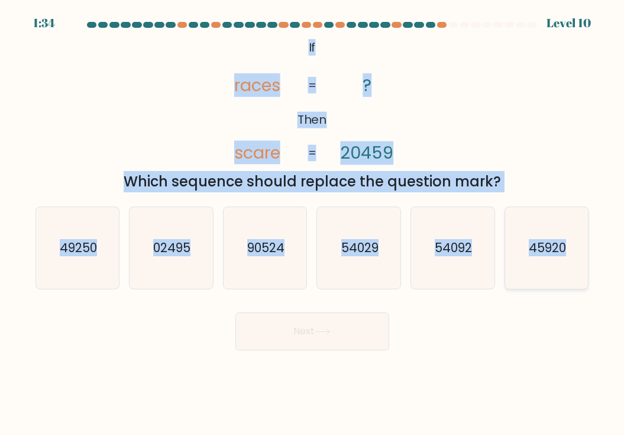
drag, startPoint x: 309, startPoint y: 44, endPoint x: 569, endPoint y: 283, distance: 352.3
click at [569, 283] on form "If ?" at bounding box center [312, 186] width 624 height 328
copy form "If Then races scare ? 20459 = = Which sequence should replace the question mark…"
click at [132, 129] on div "@import url('https://fonts.googleapis.com/css?family=Abril+Fatface:400,100,100i…" at bounding box center [312, 113] width 568 height 157
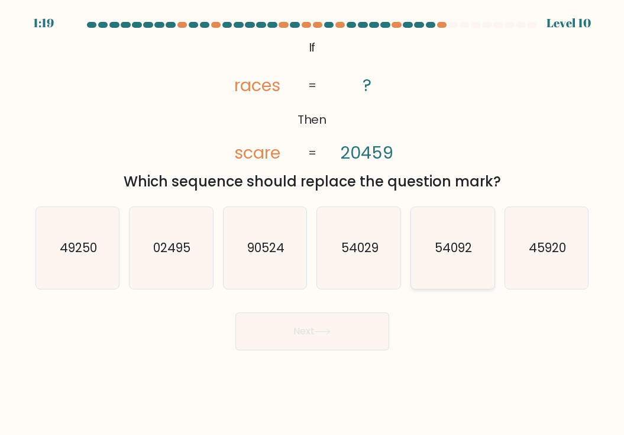
click at [474, 259] on icon "54092" at bounding box center [452, 248] width 82 height 82
click at [313, 223] on input "e. 54092" at bounding box center [312, 221] width 1 height 6
radio input "true"
click at [323, 334] on icon at bounding box center [323, 331] width 16 height 7
click at [295, 335] on button "Next" at bounding box center [312, 331] width 154 height 38
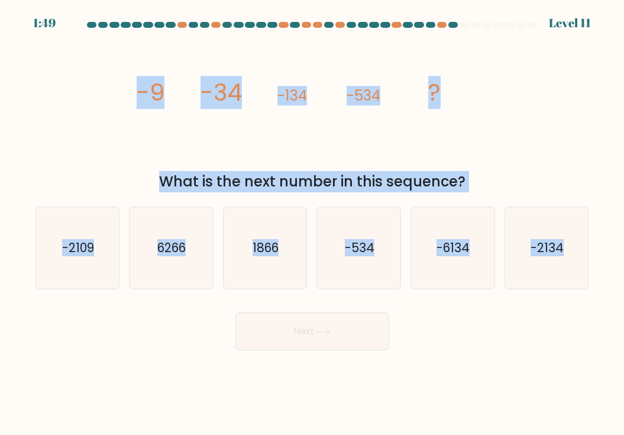
drag, startPoint x: 137, startPoint y: 92, endPoint x: 595, endPoint y: 307, distance: 506.7
click at [595, 307] on form at bounding box center [312, 186] width 624 height 328
copy form "-9 -34 -134 -534 ? What is the next number in this sequence? a. -2109 b. 6266 c…"
click at [569, 174] on div "What is the next number in this sequence?" at bounding box center [312, 181] width 539 height 21
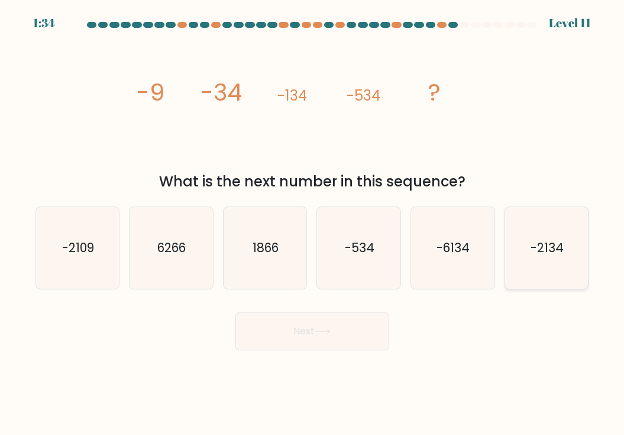
click at [546, 261] on icon "-2134" at bounding box center [546, 248] width 82 height 82
click at [313, 223] on input "f. -2134" at bounding box center [312, 221] width 1 height 6
radio input "true"
click at [297, 335] on button "Next" at bounding box center [312, 331] width 154 height 38
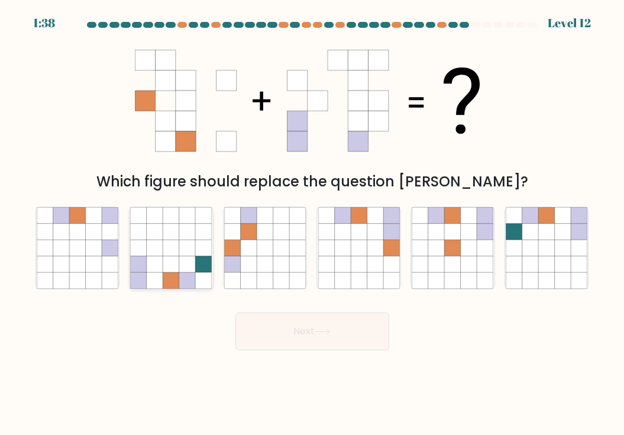
click at [160, 243] on icon at bounding box center [155, 247] width 16 height 16
click at [312, 223] on input "b." at bounding box center [312, 221] width 1 height 6
radio input "true"
click at [352, 270] on icon at bounding box center [359, 263] width 16 height 16
click at [313, 223] on input "d." at bounding box center [312, 221] width 1 height 6
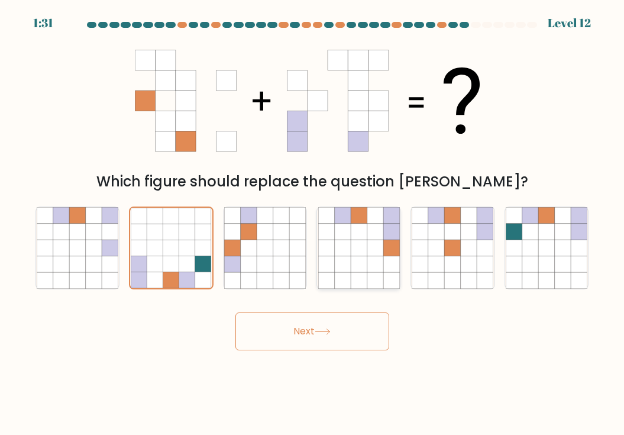
radio input "true"
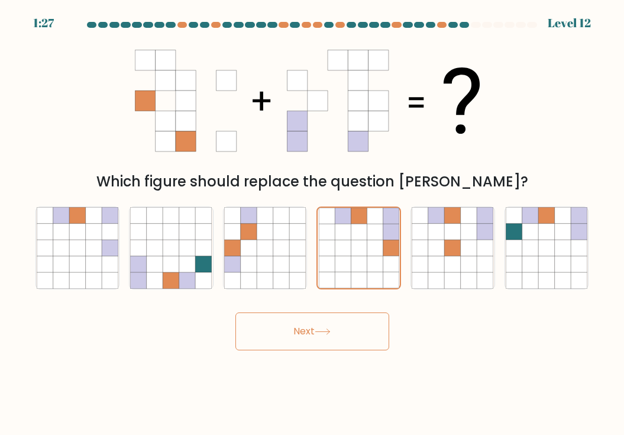
click at [339, 342] on button "Next" at bounding box center [312, 331] width 154 height 38
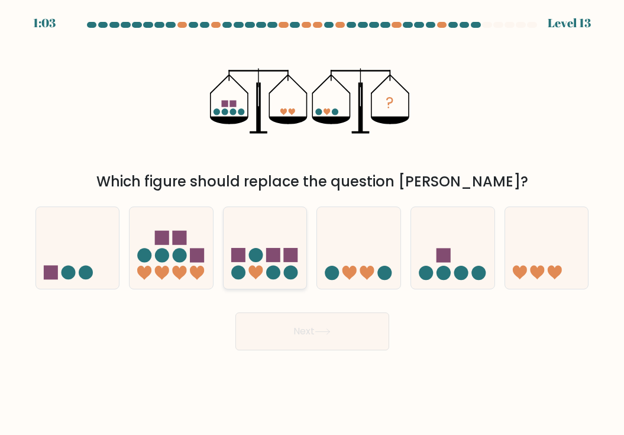
click at [244, 256] on rect at bounding box center [238, 255] width 14 height 14
click at [312, 223] on input "c." at bounding box center [312, 221] width 1 height 6
radio input "true"
click at [343, 330] on button "Next" at bounding box center [312, 331] width 154 height 38
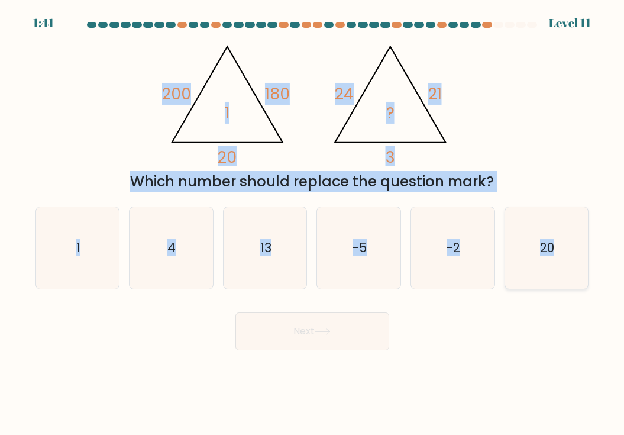
drag, startPoint x: 164, startPoint y: 93, endPoint x: 568, endPoint y: 286, distance: 447.7
click at [568, 286] on form at bounding box center [312, 186] width 624 height 328
copy form "200 180 20 1 @import url('https://fonts.googleapis.com/css?family=Abril+Fatface…"
click at [145, 128] on div "@import url('https://fonts.googleapis.com/css?family=Abril+Fatface:400,100,100i…" at bounding box center [312, 113] width 568 height 157
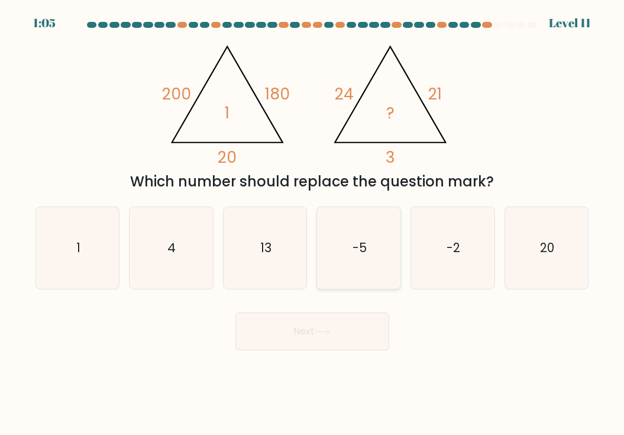
click at [356, 249] on text "-5" at bounding box center [359, 247] width 14 height 17
click at [313, 223] on input "d. -5" at bounding box center [312, 221] width 1 height 6
radio input "true"
click at [312, 339] on button "Next" at bounding box center [312, 331] width 154 height 38
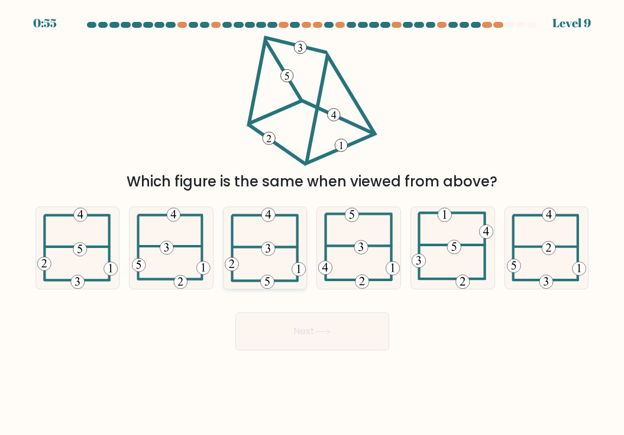
click at [260, 255] on icon at bounding box center [265, 248] width 81 height 82
click at [312, 223] on input "c." at bounding box center [312, 221] width 1 height 6
radio input "true"
click at [166, 230] on icon at bounding box center [171, 248] width 78 height 82
click at [312, 223] on input "b." at bounding box center [312, 221] width 1 height 6
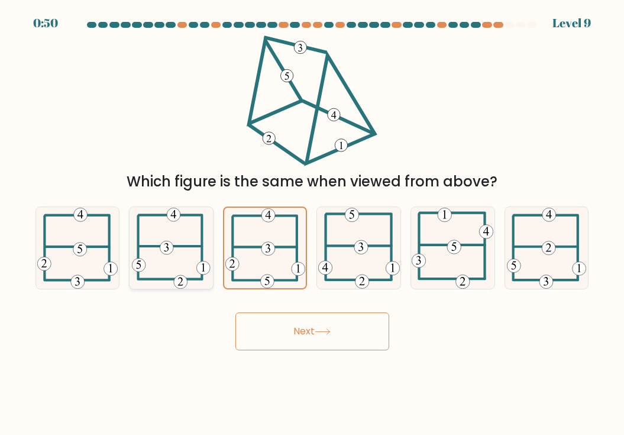
radio input "true"
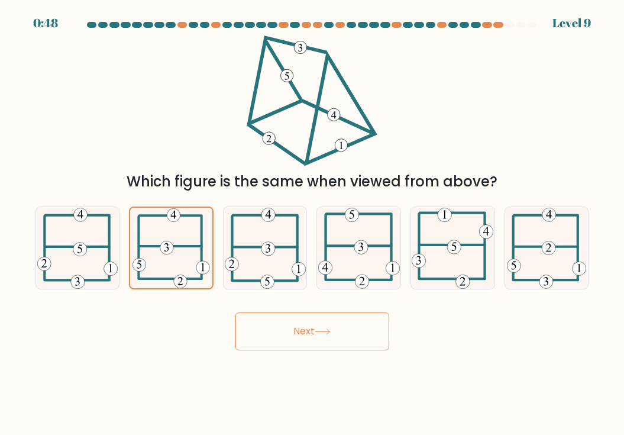
click at [336, 333] on button "Next" at bounding box center [312, 331] width 154 height 38
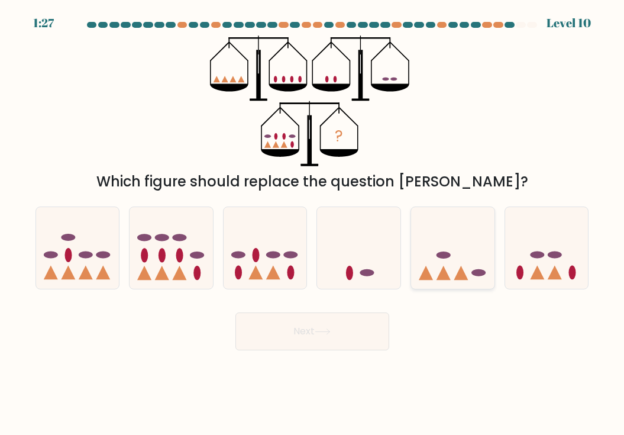
click at [443, 258] on ellipse at bounding box center [443, 254] width 14 height 7
click at [313, 223] on input "e." at bounding box center [312, 221] width 1 height 6
radio input "true"
click at [347, 320] on button "Next" at bounding box center [312, 331] width 154 height 38
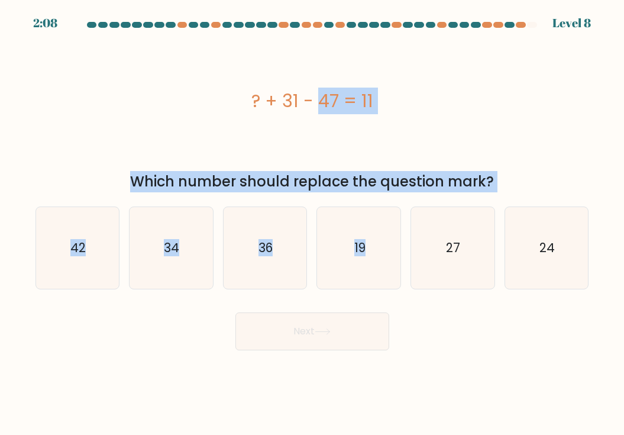
drag, startPoint x: 252, startPoint y: 99, endPoint x: 414, endPoint y: 202, distance: 191.7
click at [414, 202] on form "a." at bounding box center [312, 186] width 624 height 328
click at [414, 202] on div "a. 42 b. 34 c." at bounding box center [312, 243] width 563 height 92
drag, startPoint x: 255, startPoint y: 102, endPoint x: 571, endPoint y: 254, distance: 350.4
click at [571, 254] on form "a." at bounding box center [312, 186] width 624 height 328
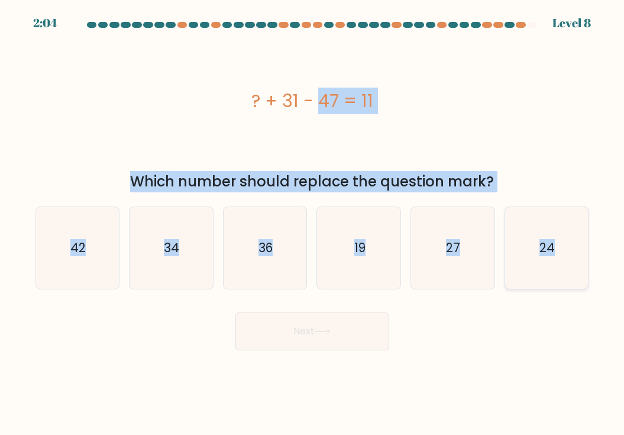
copy form "? + 31 - 47 = 11 Which number should replace the question mark? a. 42 b. 34 c. …"
click at [133, 112] on div "? + 31 - 47 = 11" at bounding box center [311, 100] width 553 height 27
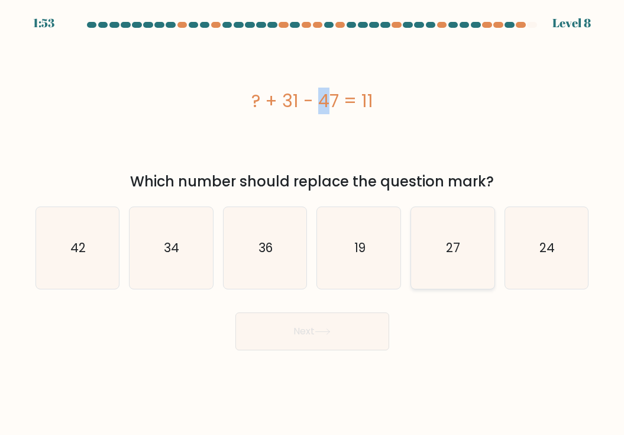
click at [452, 239] on text "27" at bounding box center [453, 247] width 14 height 17
click at [313, 223] on input "e. 27" at bounding box center [312, 221] width 1 height 6
radio input "true"
click at [335, 338] on button "Next" at bounding box center [312, 331] width 154 height 38
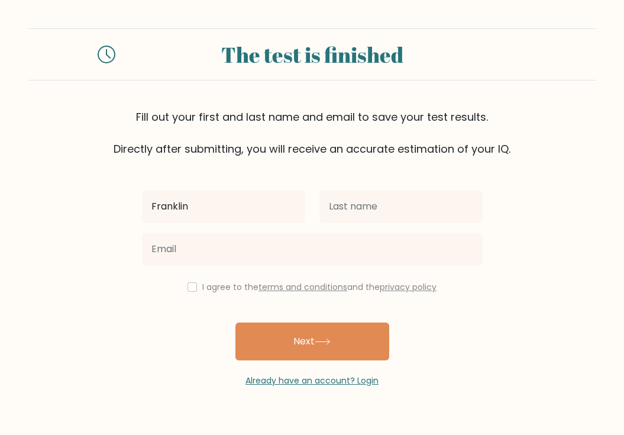
type input "Franklin"
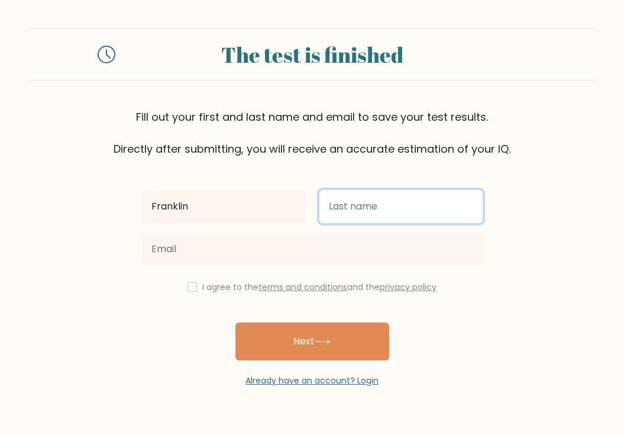
click at [424, 203] on input "text" at bounding box center [400, 206] width 163 height 33
type input "[PERSON_NAME]"
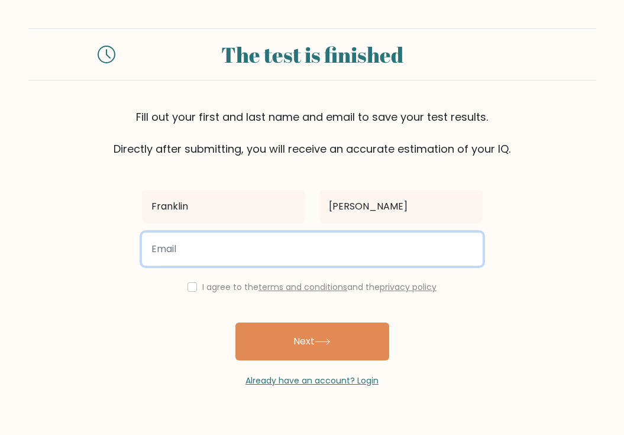
click at [254, 259] on input "email" at bounding box center [312, 248] width 341 height 33
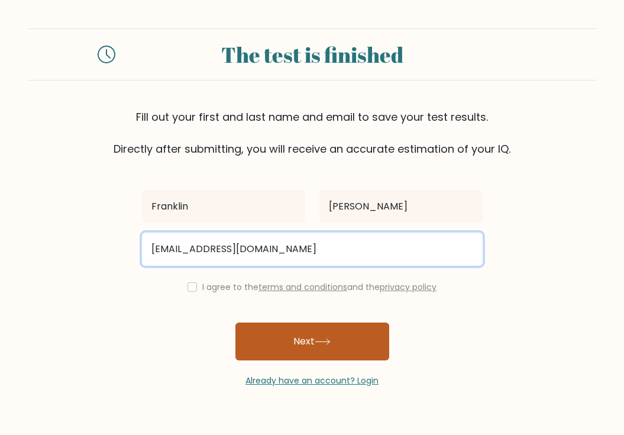
type input "[EMAIL_ADDRESS][DOMAIN_NAME]"
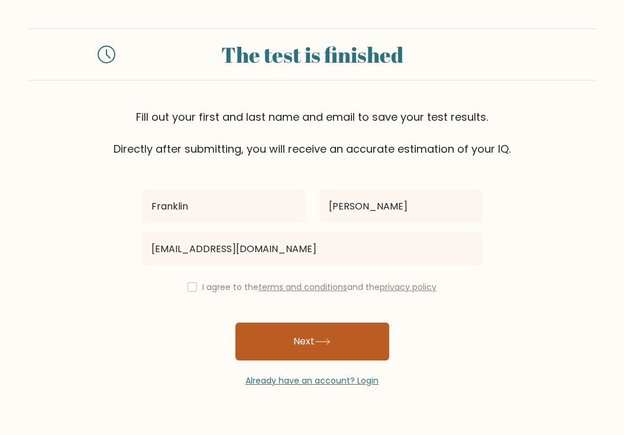
click at [319, 351] on button "Next" at bounding box center [312, 341] width 154 height 38
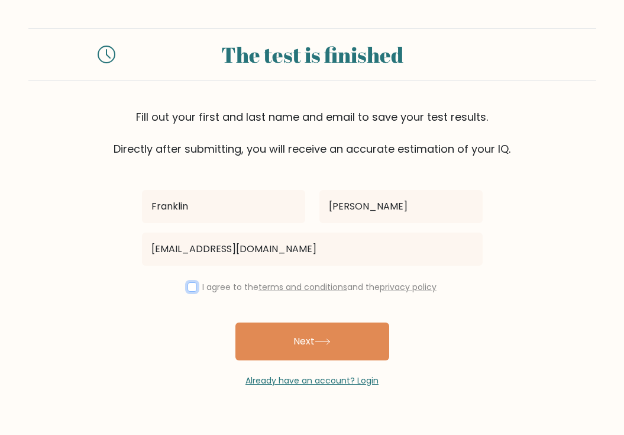
click at [193, 287] on input "checkbox" at bounding box center [191, 286] width 9 height 9
checkbox input "true"
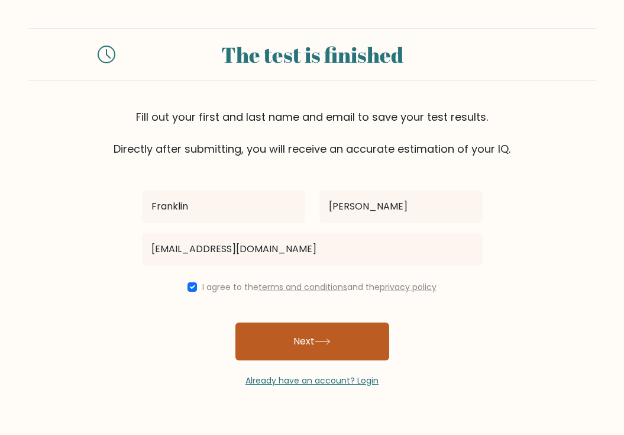
click at [302, 348] on button "Next" at bounding box center [312, 341] width 154 height 38
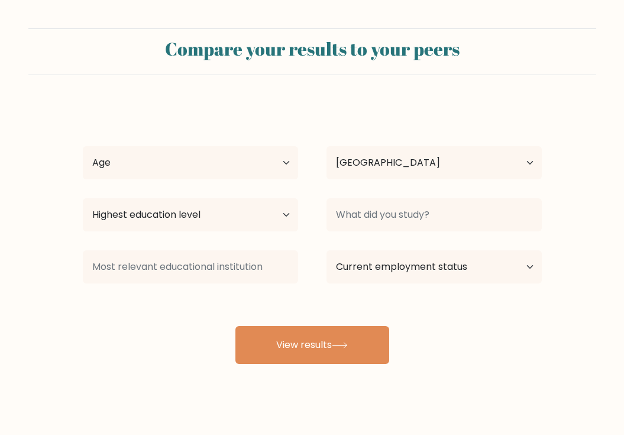
select select "PH"
click at [287, 167] on select "Age Under 18 years old 18-24 years old 25-34 years old 35-44 years old 45-54 ye…" at bounding box center [190, 162] width 215 height 33
click at [287, 160] on select "Age Under 18 years old 18-24 years old 25-34 years old 35-44 years old 45-54 ye…" at bounding box center [190, 162] width 215 height 33
select select "18_24"
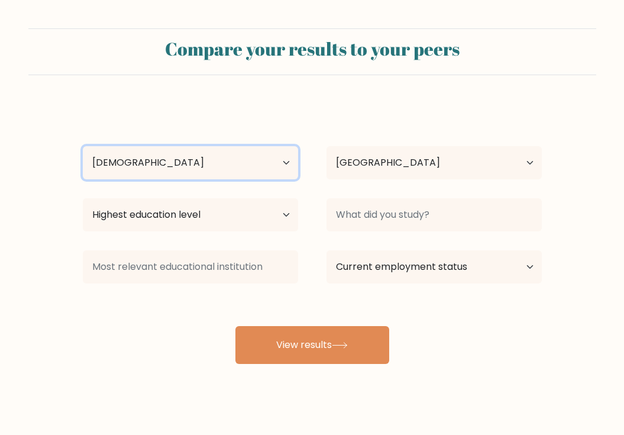
click at [83, 146] on select "Age Under 18 years old 18-24 years old 25-34 years old 35-44 years old 45-54 ye…" at bounding box center [190, 162] width 215 height 33
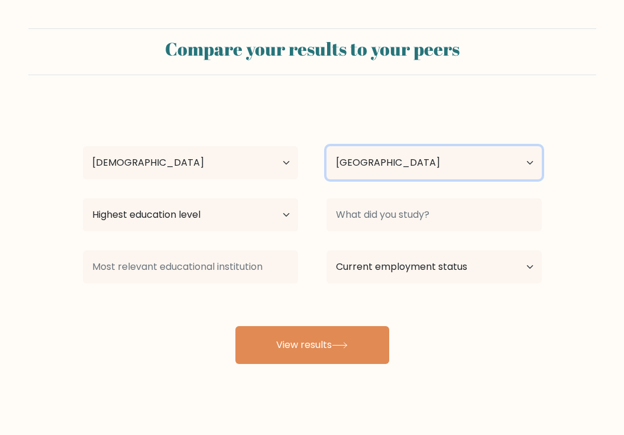
click at [524, 163] on select "Country Afghanistan Albania Algeria American Samoa Andorra Angola Anguilla Anta…" at bounding box center [433, 162] width 215 height 33
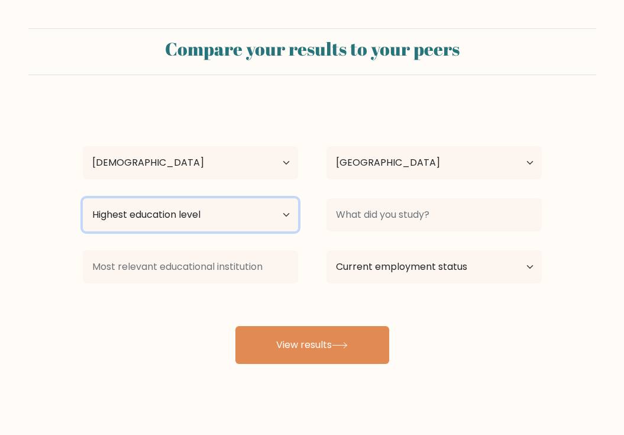
click at [286, 211] on select "Highest education level No schooling Primary Lower Secondary Upper Secondary Oc…" at bounding box center [190, 214] width 215 height 33
select select "bachelors_degree"
click at [83, 198] on select "Highest education level No schooling Primary Lower Secondary Upper Secondary Oc…" at bounding box center [190, 214] width 215 height 33
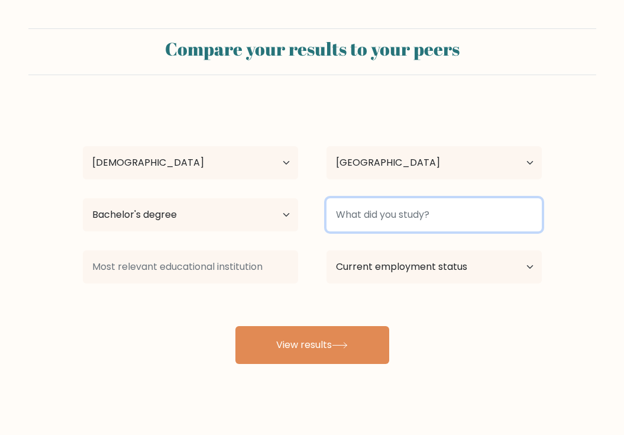
click at [447, 222] on input at bounding box center [433, 214] width 215 height 33
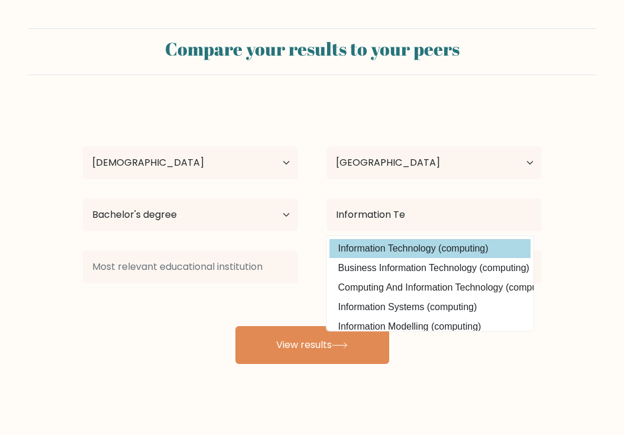
click at [482, 247] on option "Information Technology (computing)" at bounding box center [429, 248] width 201 height 19
type input "Information Technology"
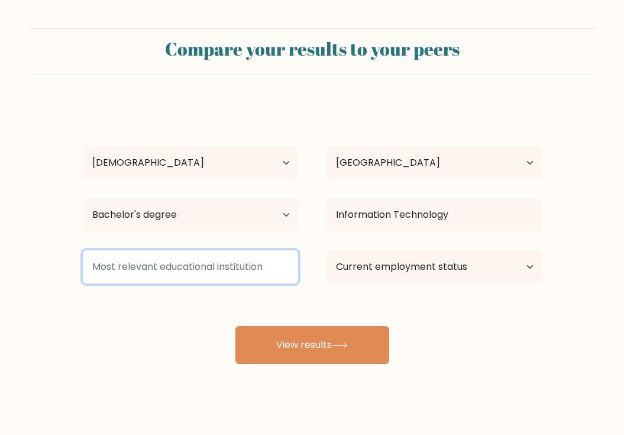
click at [220, 272] on input at bounding box center [190, 266] width 215 height 33
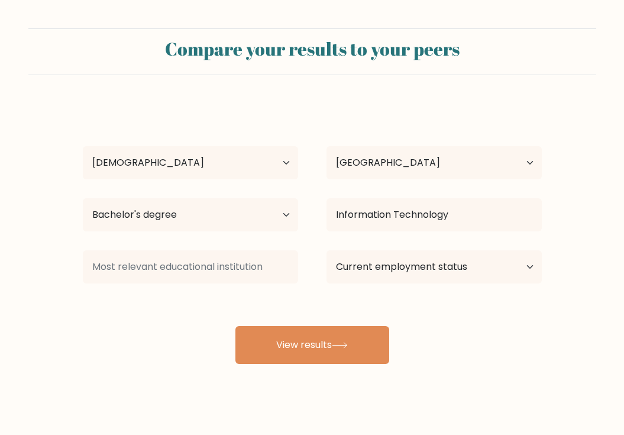
click at [179, 329] on div "Franklin Espinosa Age Under 18 years old 18-24 years old 25-34 years old 35-44 …" at bounding box center [312, 233] width 473 height 260
click at [526, 271] on select "Current employment status Employed Student Retired Other / prefer not to answer" at bounding box center [433, 266] width 215 height 33
select select "employed"
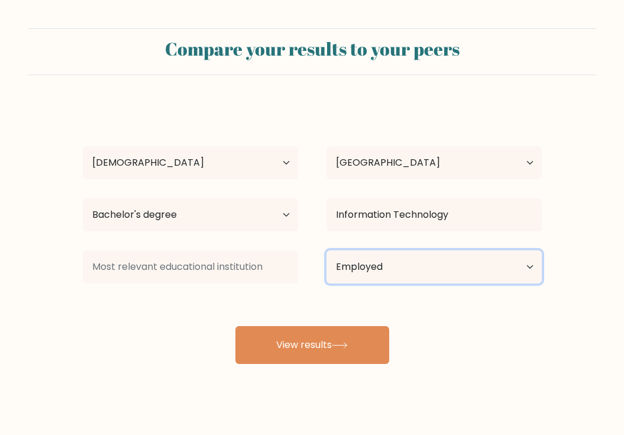
click at [326, 250] on select "Current employment status Employed Student Retired Other / prefer not to answer" at bounding box center [433, 266] width 215 height 33
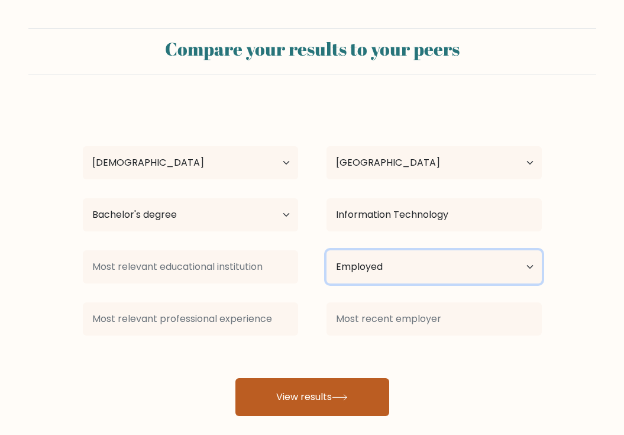
scroll to position [14, 0]
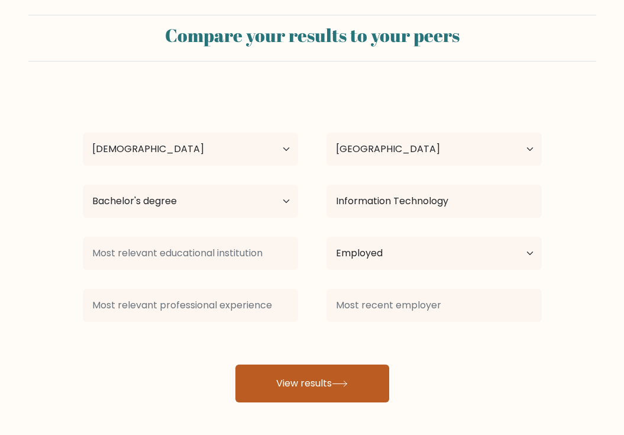
click at [322, 387] on button "View results" at bounding box center [312, 383] width 154 height 38
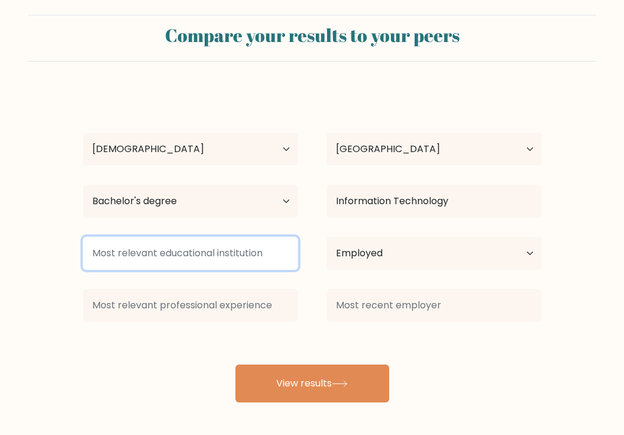
click at [192, 250] on input at bounding box center [190, 252] width 215 height 33
type input "S"
click at [164, 268] on input at bounding box center [190, 252] width 215 height 33
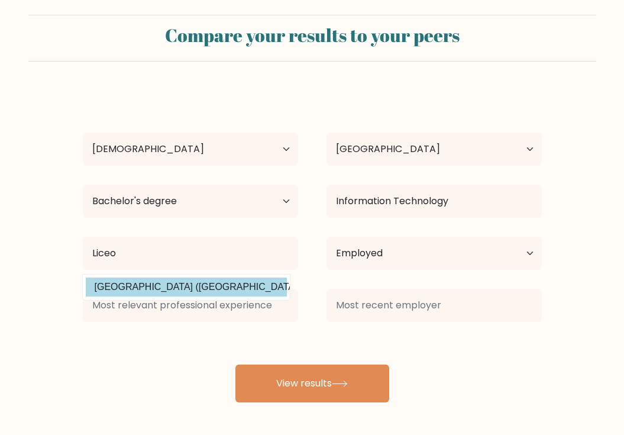
click at [235, 284] on option "Liceo de Cagayan University (Philippines)" at bounding box center [186, 286] width 201 height 19
type input "[GEOGRAPHIC_DATA]"
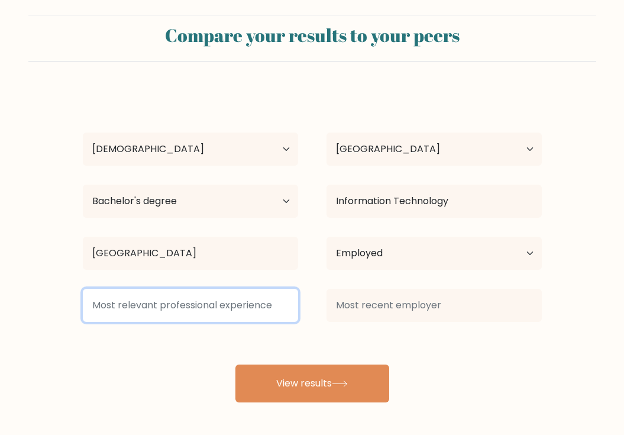
click at [197, 309] on input at bounding box center [190, 305] width 215 height 33
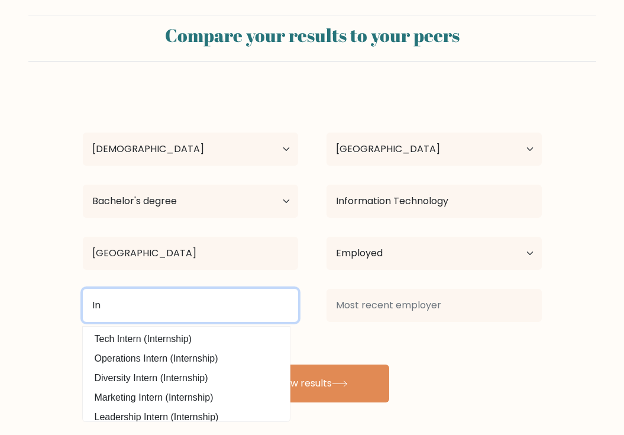
type input "I"
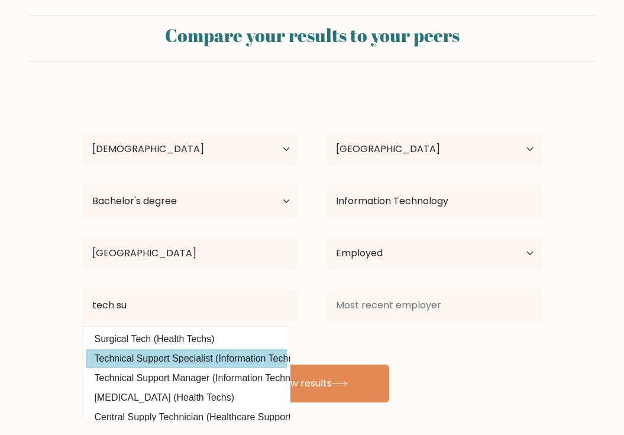
click at [196, 361] on option "Technical Support Specialist (Information Technology)" at bounding box center [186, 358] width 201 height 19
type input "Technical Support Specialist"
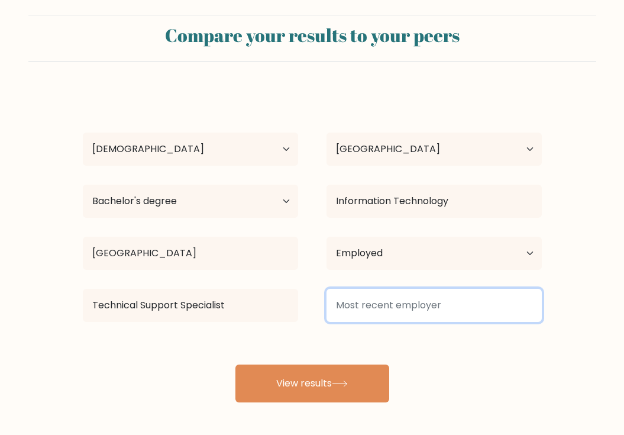
click at [450, 306] on input at bounding box center [433, 305] width 215 height 33
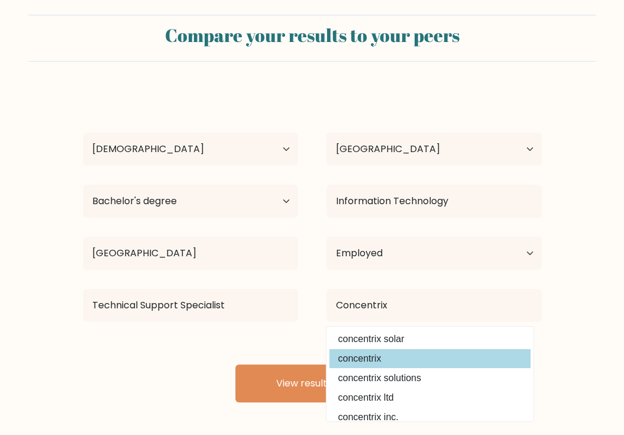
click at [439, 353] on option "concentrix" at bounding box center [429, 358] width 201 height 19
type input "concentrix"
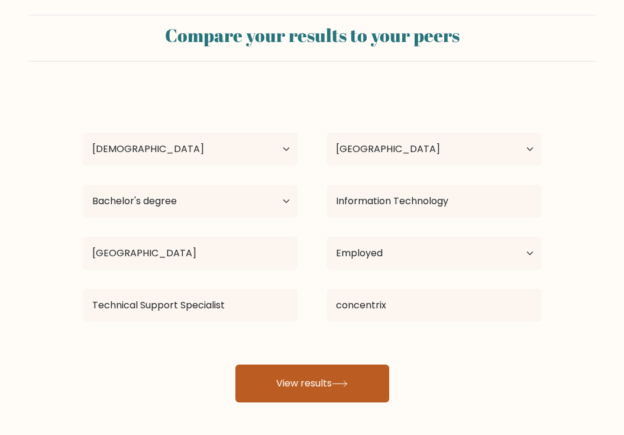
click at [343, 381] on icon at bounding box center [340, 383] width 16 height 7
